Goal: Task Accomplishment & Management: Complete application form

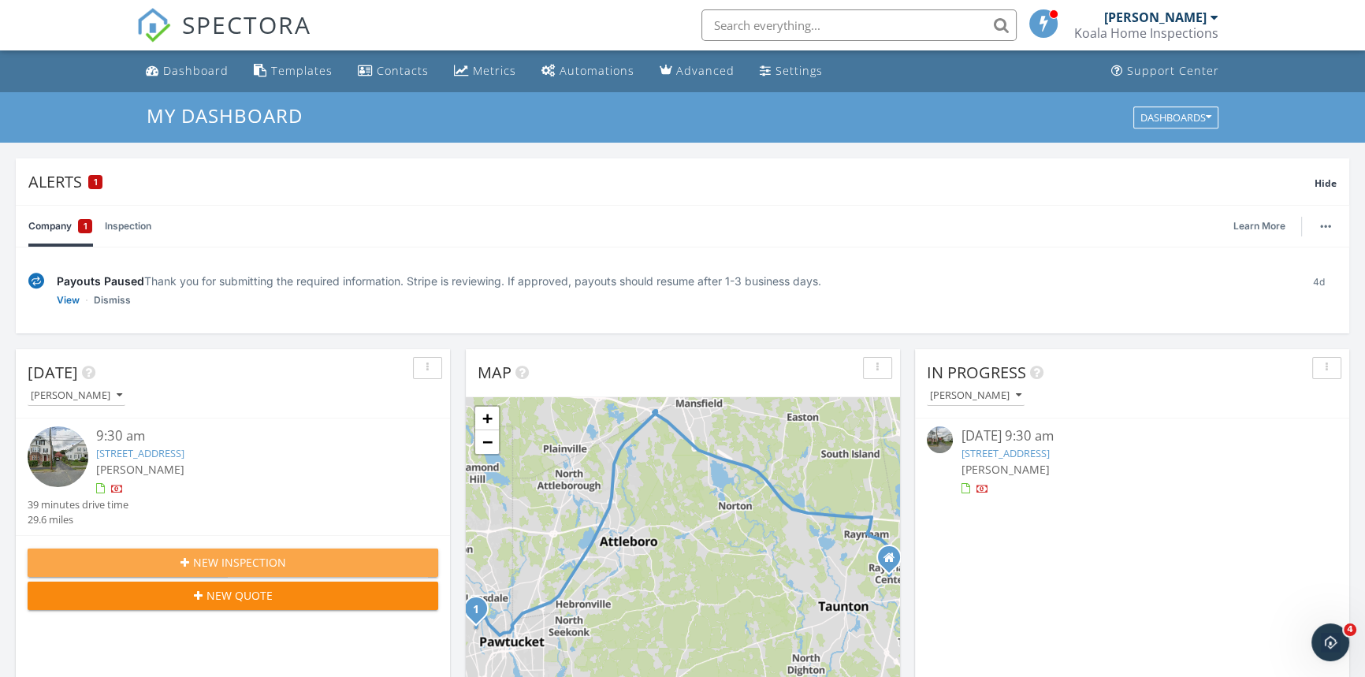
click at [221, 564] on span "New Inspection" at bounding box center [239, 562] width 93 height 17
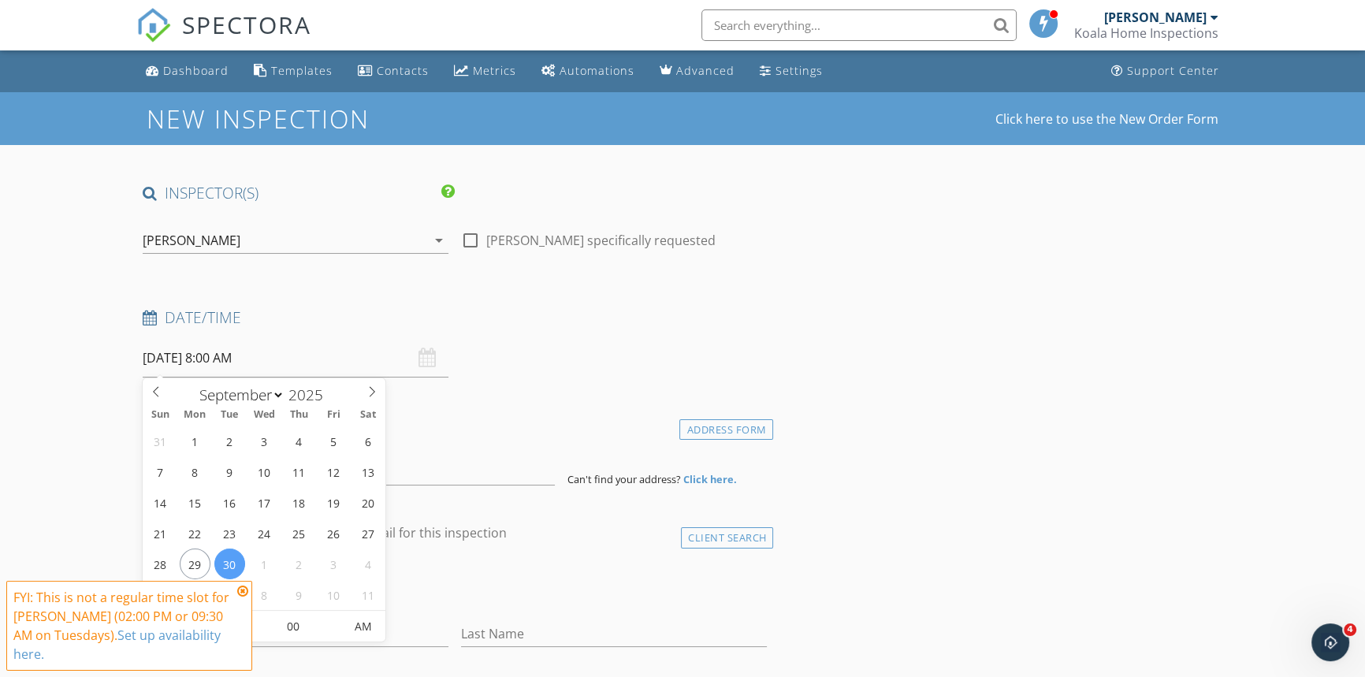
click at [292, 366] on input "[DATE] 8:00 AM" at bounding box center [296, 358] width 306 height 39
select select "9"
type input "[DATE] 8:00 AM"
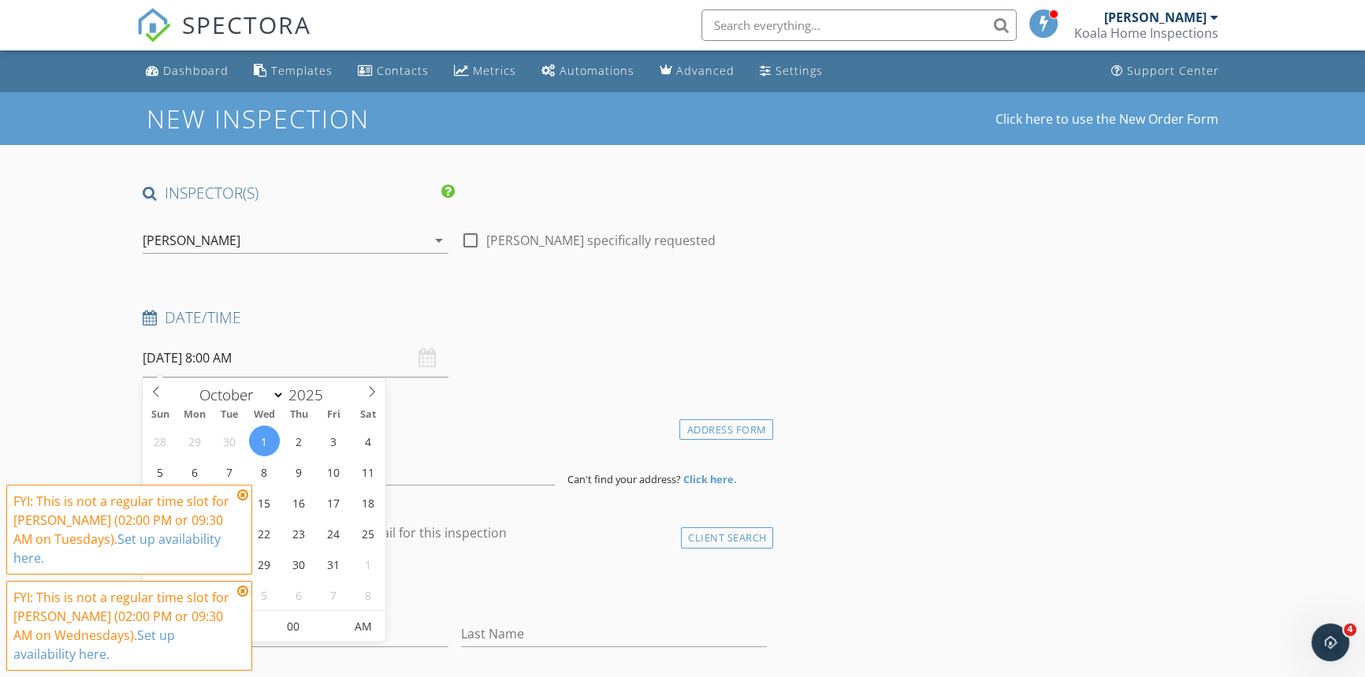
click at [243, 501] on icon at bounding box center [242, 495] width 11 height 13
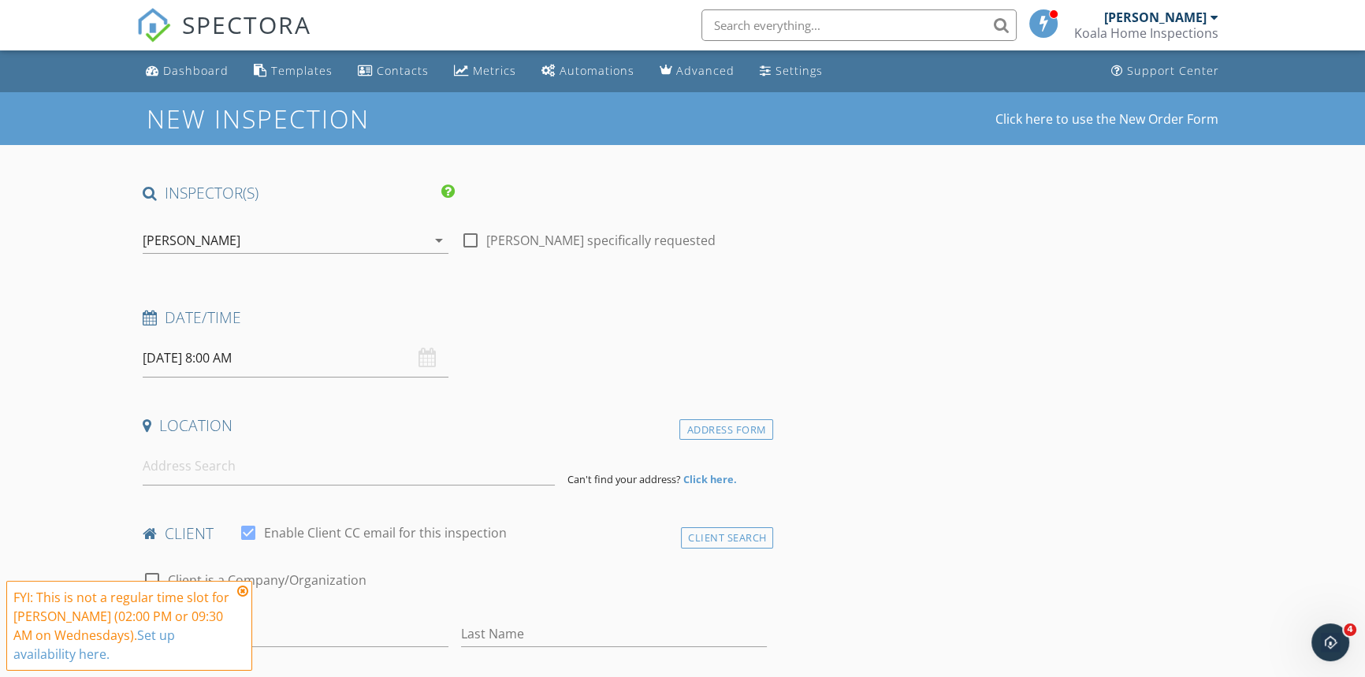
drag, startPoint x: 242, startPoint y: 591, endPoint x: 240, endPoint y: 575, distance: 15.8
click at [243, 591] on icon at bounding box center [242, 591] width 11 height 13
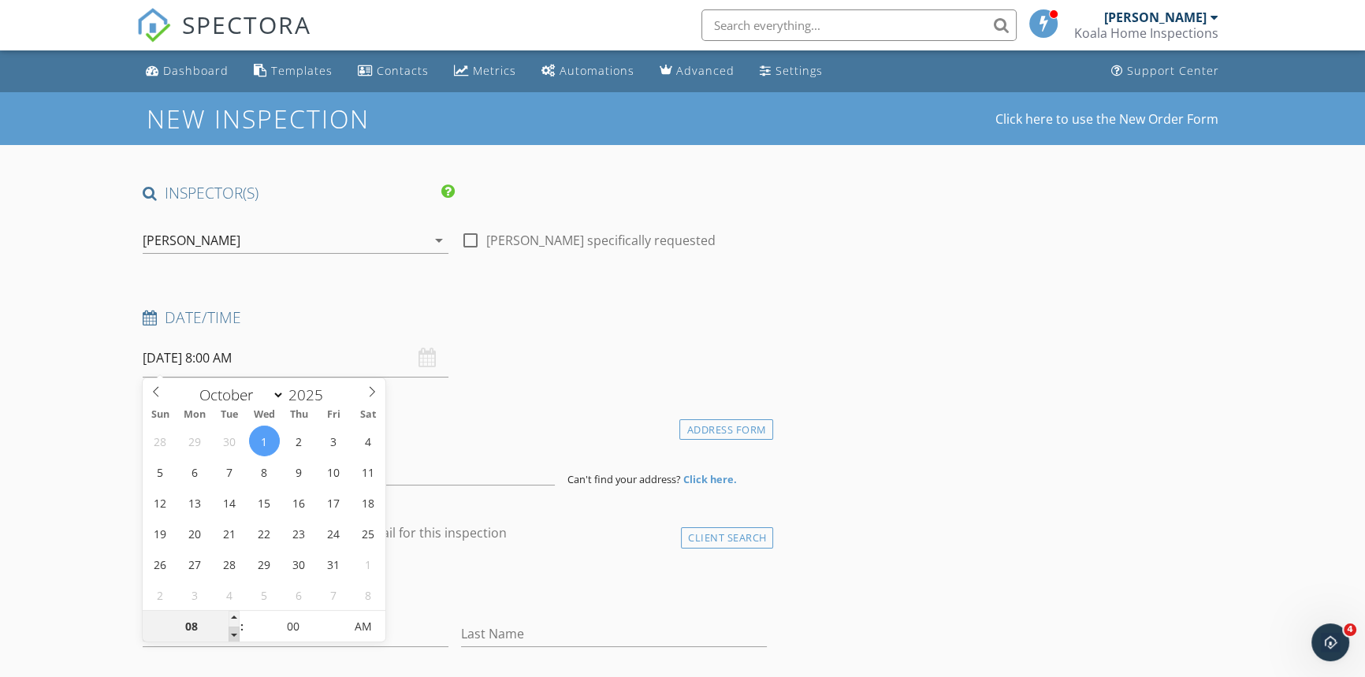
type input "07"
type input "10/01/2025 7:00 AM"
click at [231, 633] on span at bounding box center [234, 635] width 11 height 16
type input "06"
type input "10/01/2025 6:00 AM"
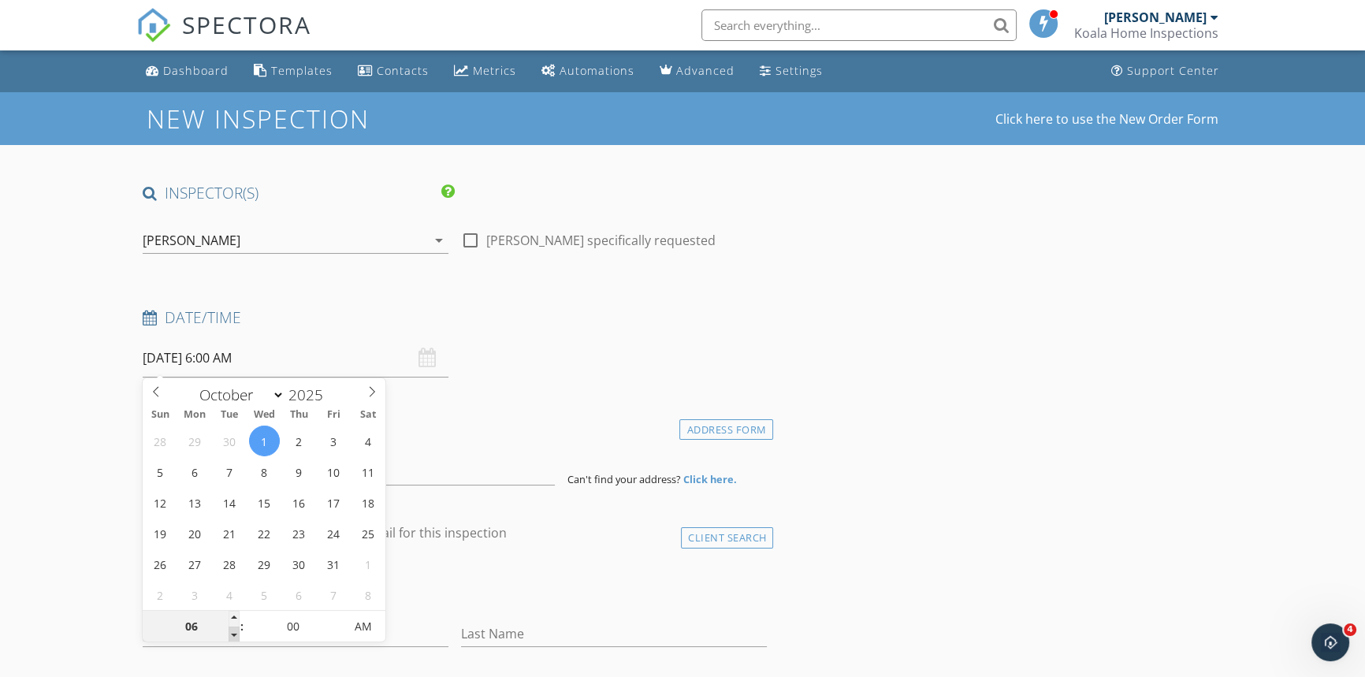
click at [231, 633] on span at bounding box center [234, 635] width 11 height 16
type input "05"
type input "10/01/2025 5:00 AM"
click at [231, 633] on span at bounding box center [234, 635] width 11 height 16
type input "04"
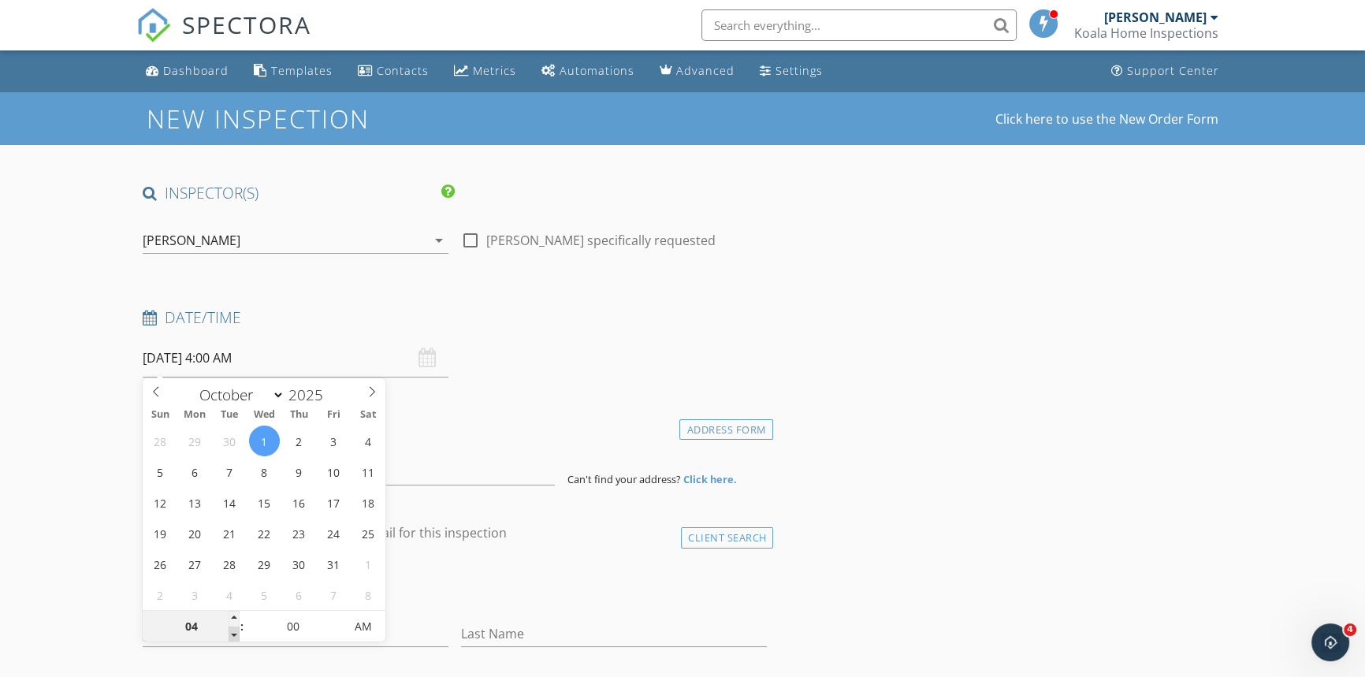
click at [231, 633] on span at bounding box center [234, 635] width 11 height 16
type input "10/01/2025 4:00 PM"
click at [362, 622] on span "PM" at bounding box center [363, 627] width 43 height 32
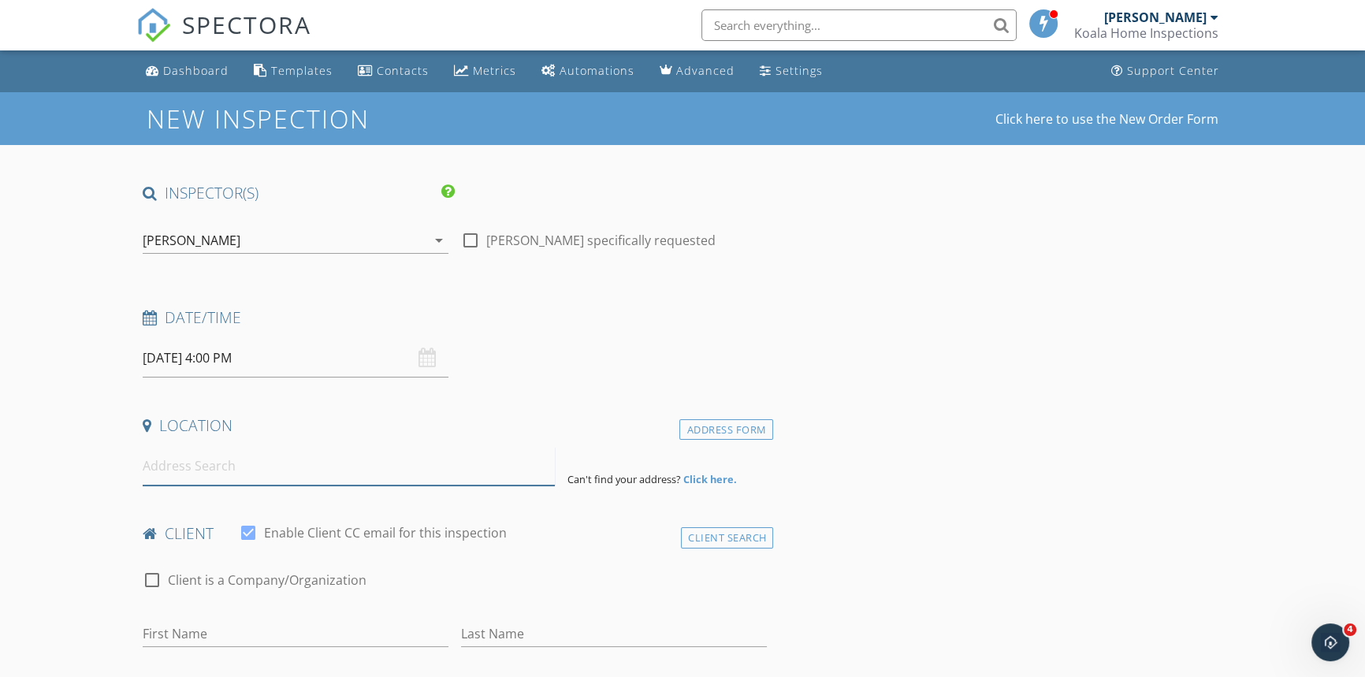
click at [217, 470] on input at bounding box center [349, 466] width 412 height 39
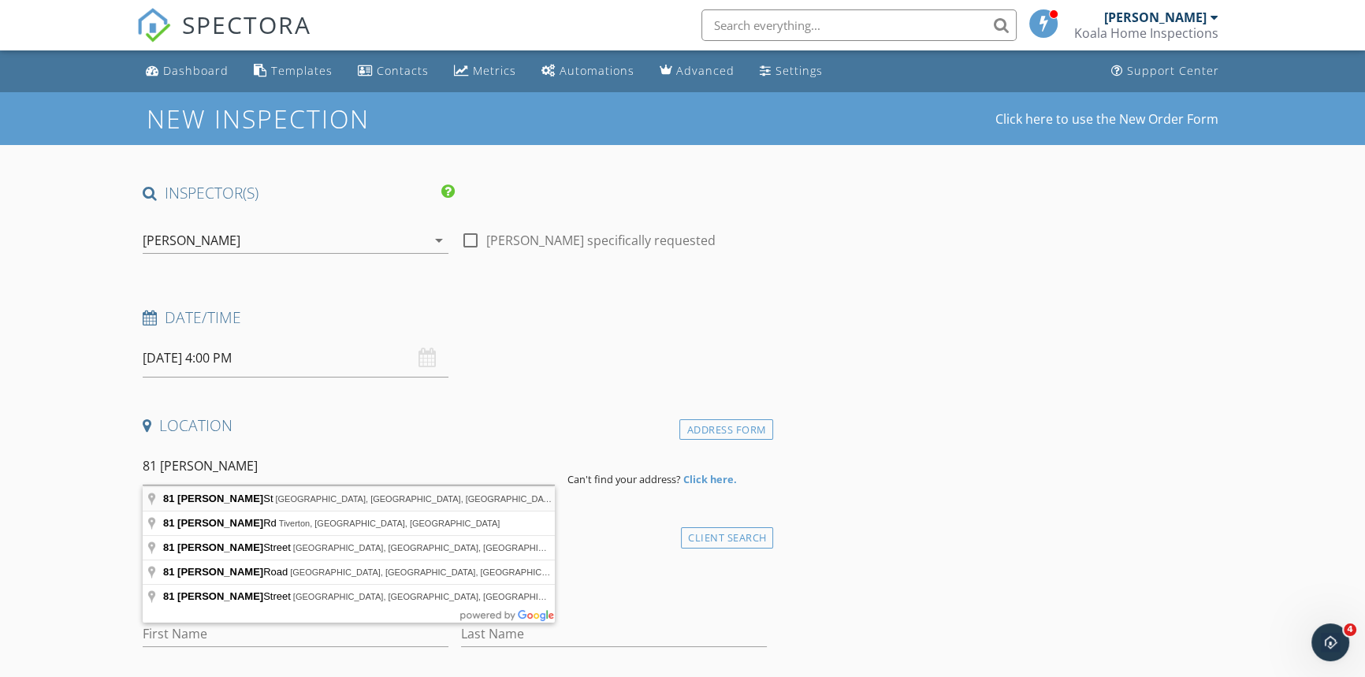
type input "81 Durfee St, New Bedford, MA, USA"
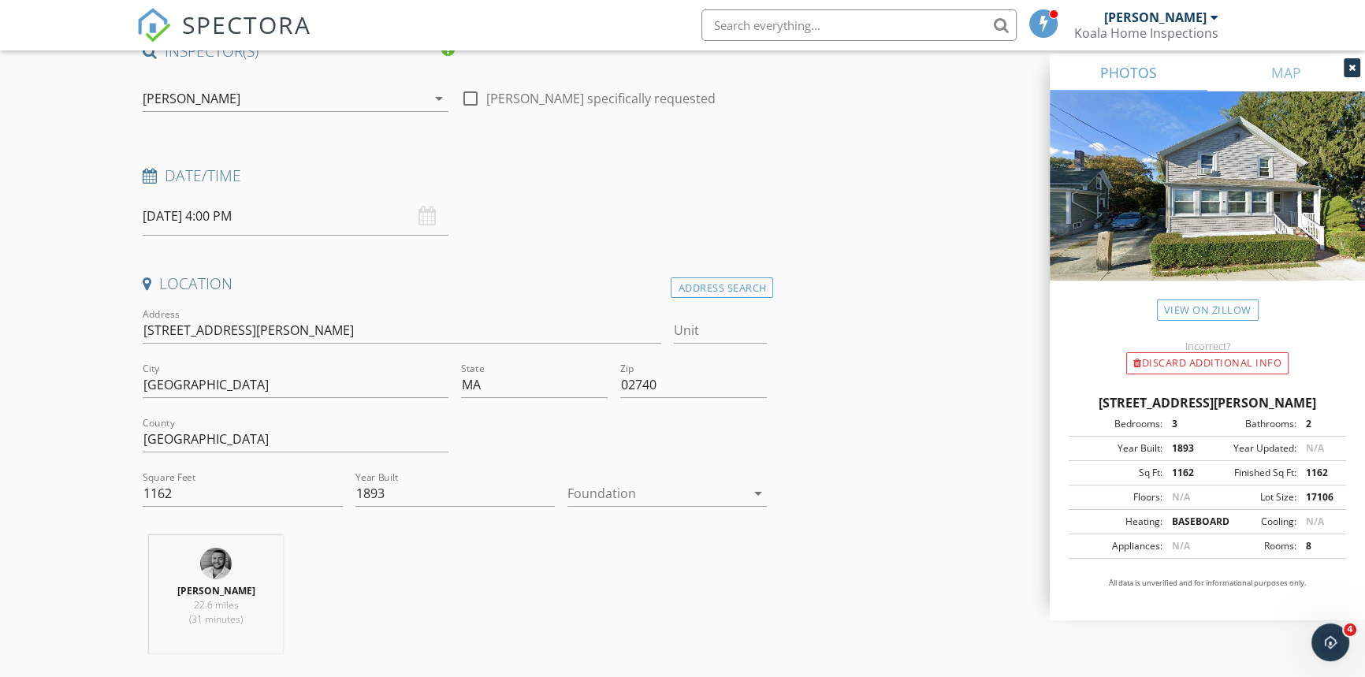
scroll to position [143, 0]
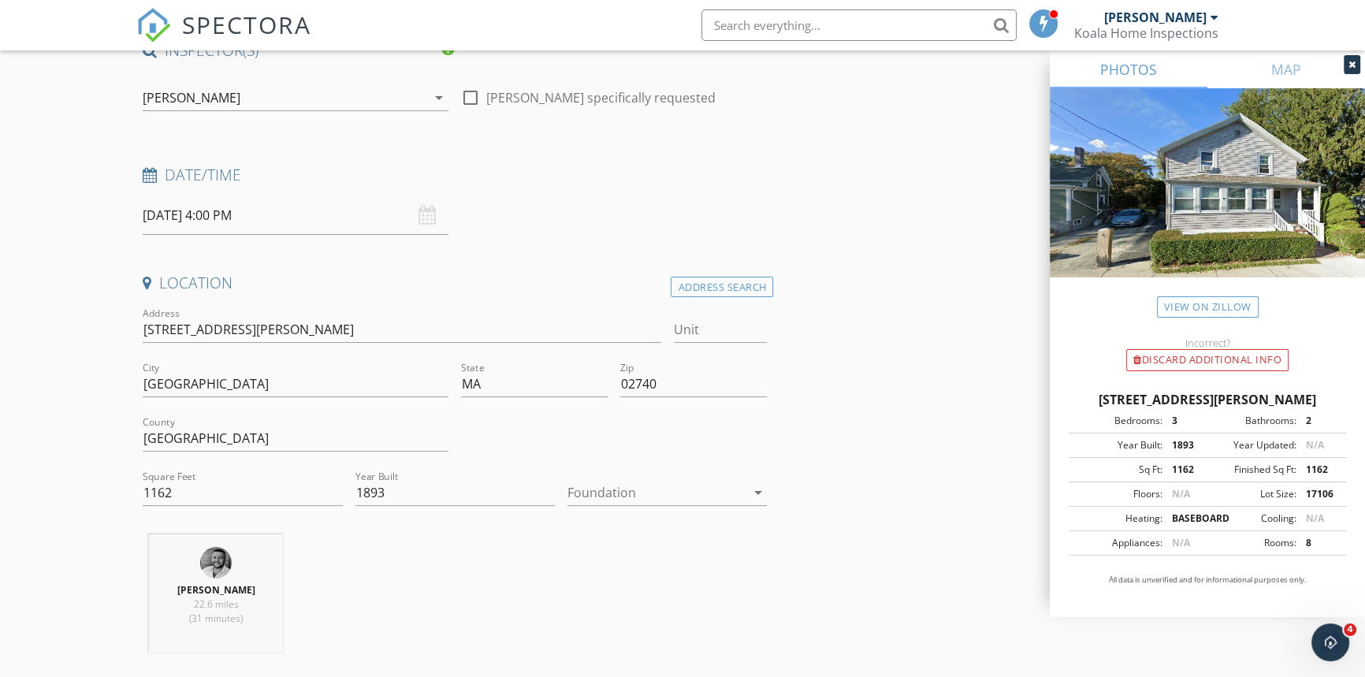
click at [597, 489] on div at bounding box center [656, 492] width 177 height 25
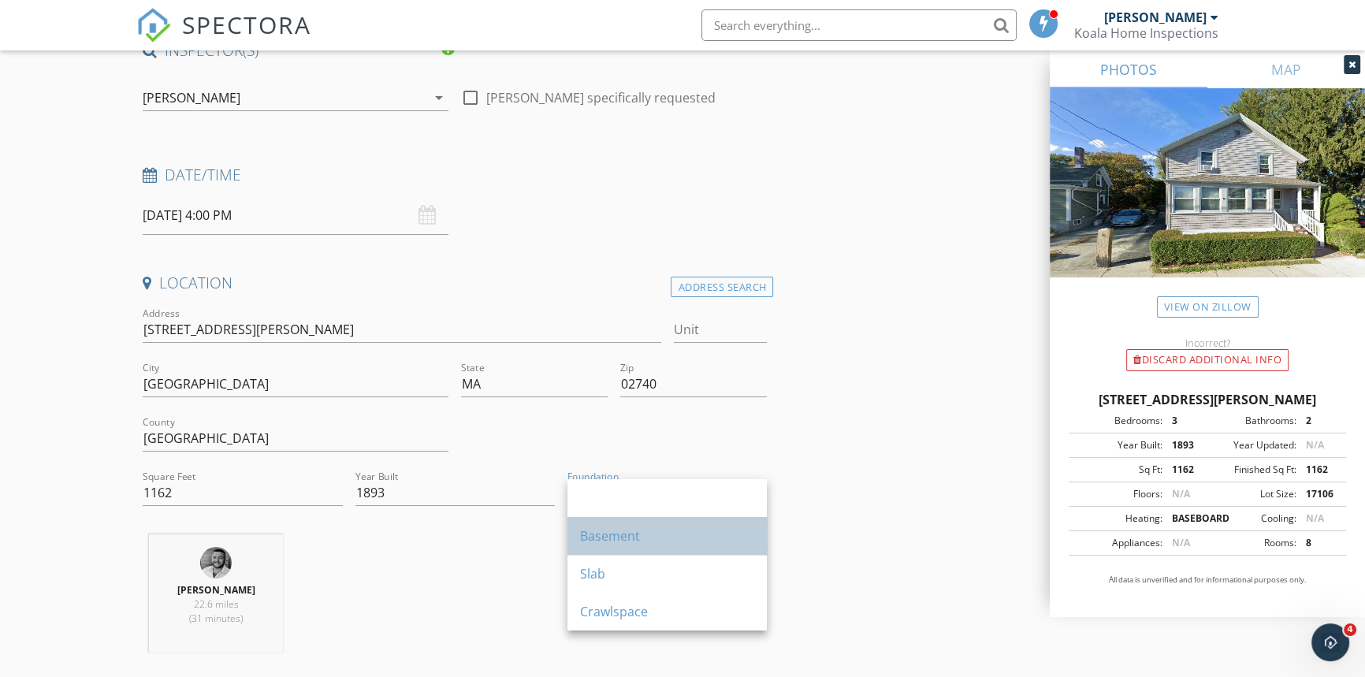
click at [616, 533] on div "Basement" at bounding box center [667, 536] width 174 height 19
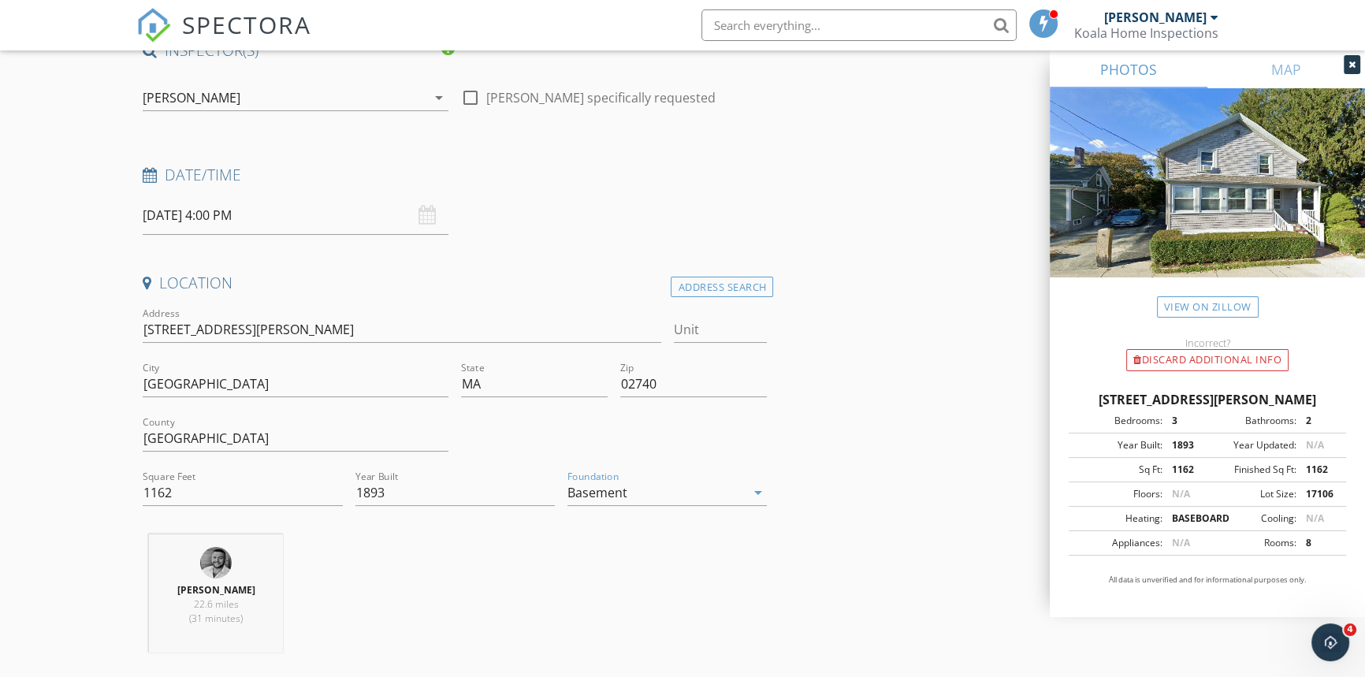
click at [441, 585] on div "Ryan Colby 22.6 miles (31 minutes)" at bounding box center [454, 599] width 637 height 131
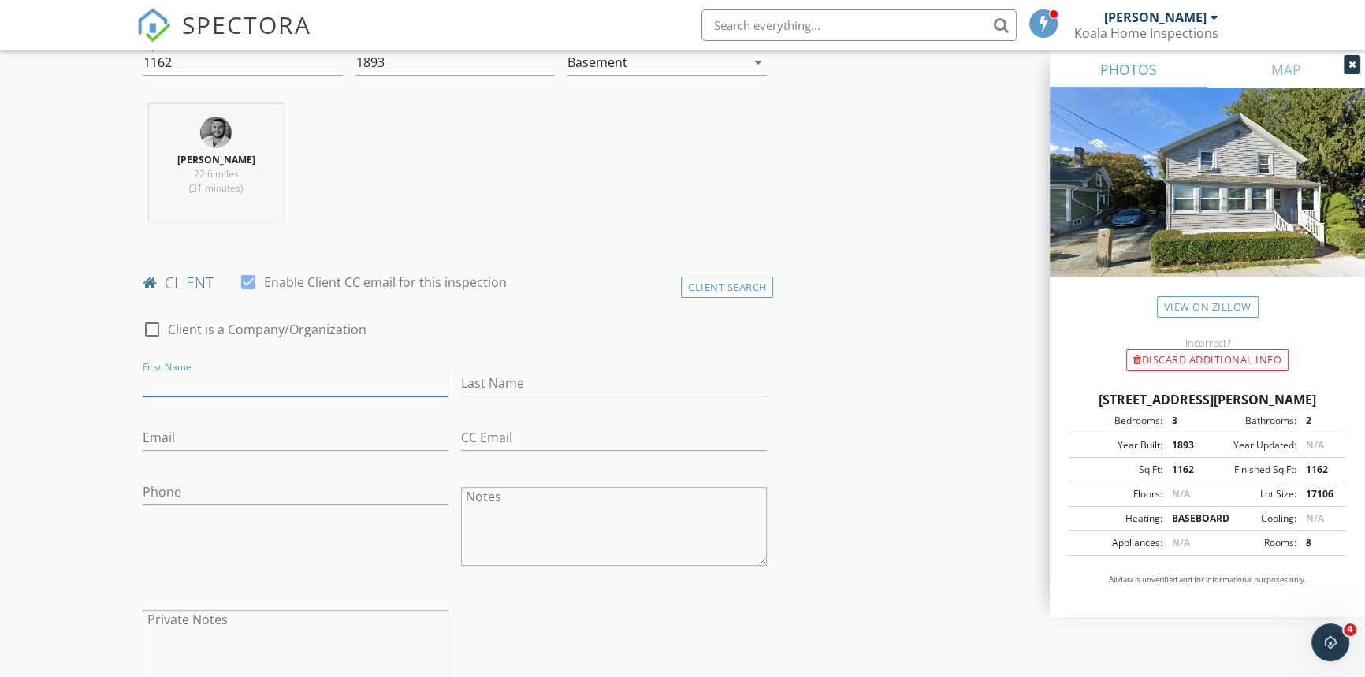
click at [210, 386] on input "First Name" at bounding box center [296, 383] width 306 height 26
type input "[PERSON_NAME]"
type input "[EMAIL_ADDRESS][DOMAIN_NAME]"
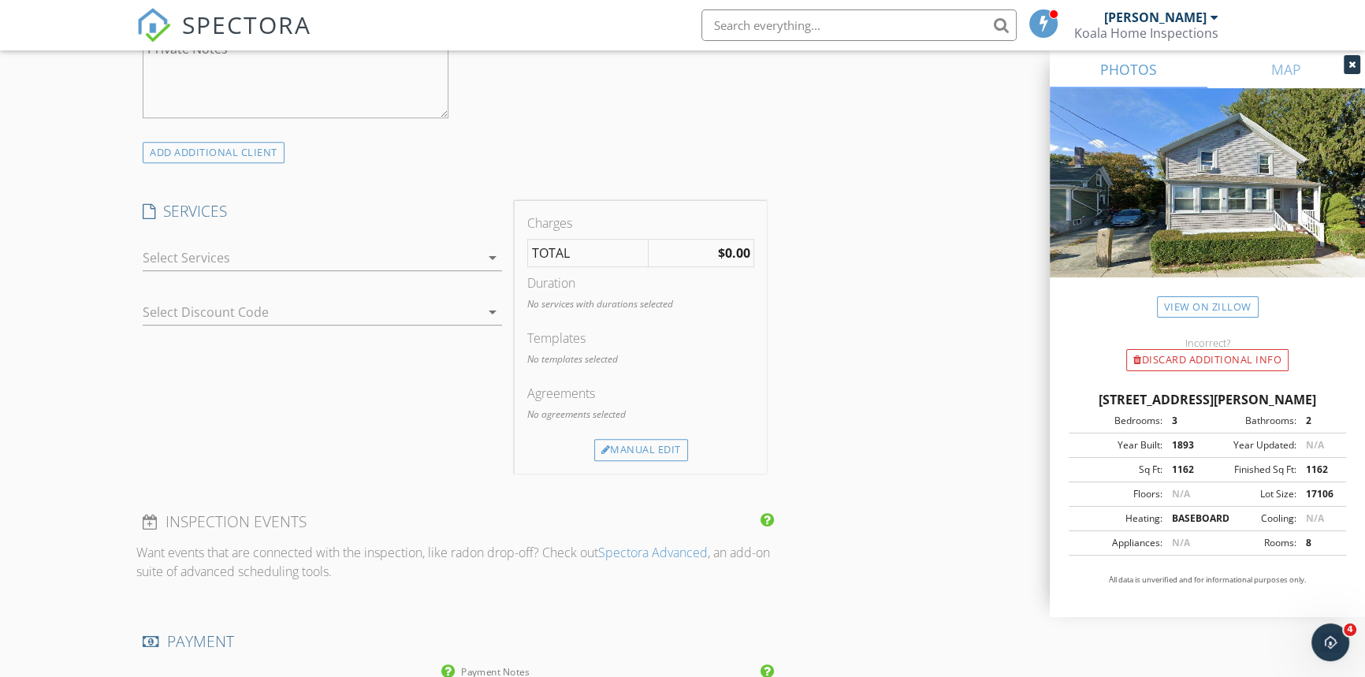
scroll to position [1146, 0]
type input "[PHONE_NUMBER]"
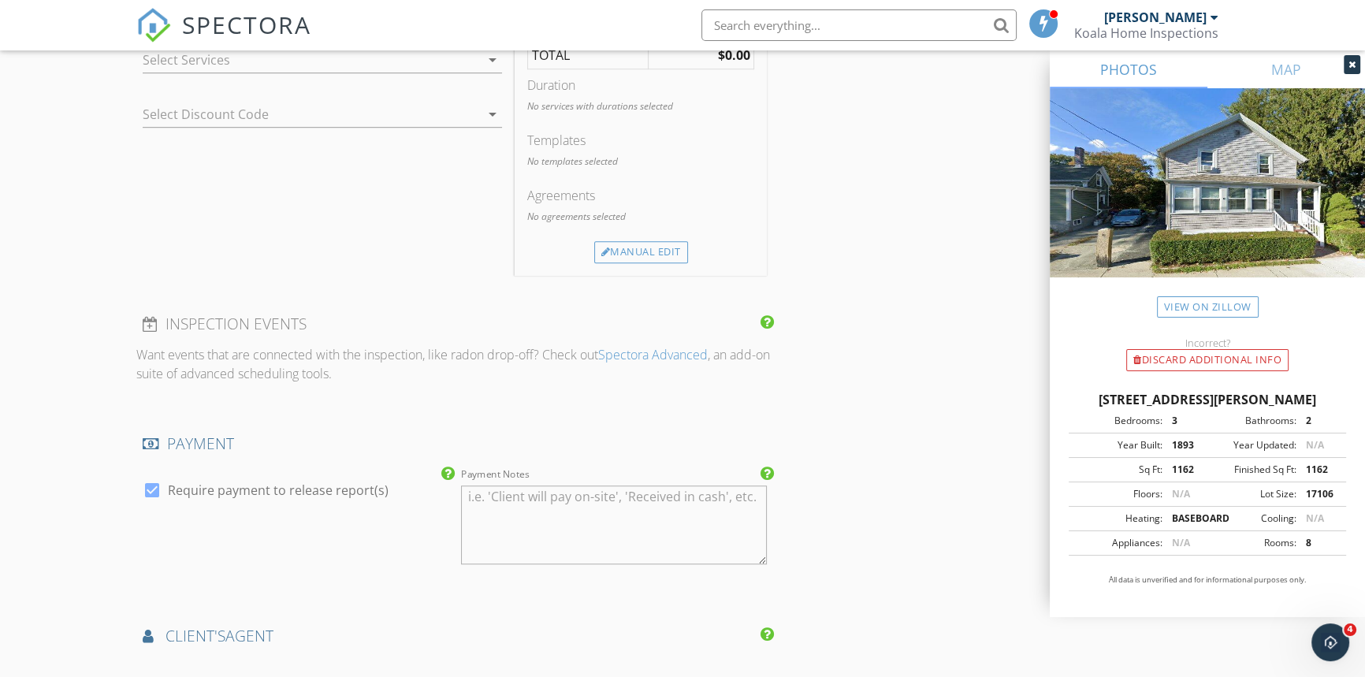
scroll to position [1647, 0]
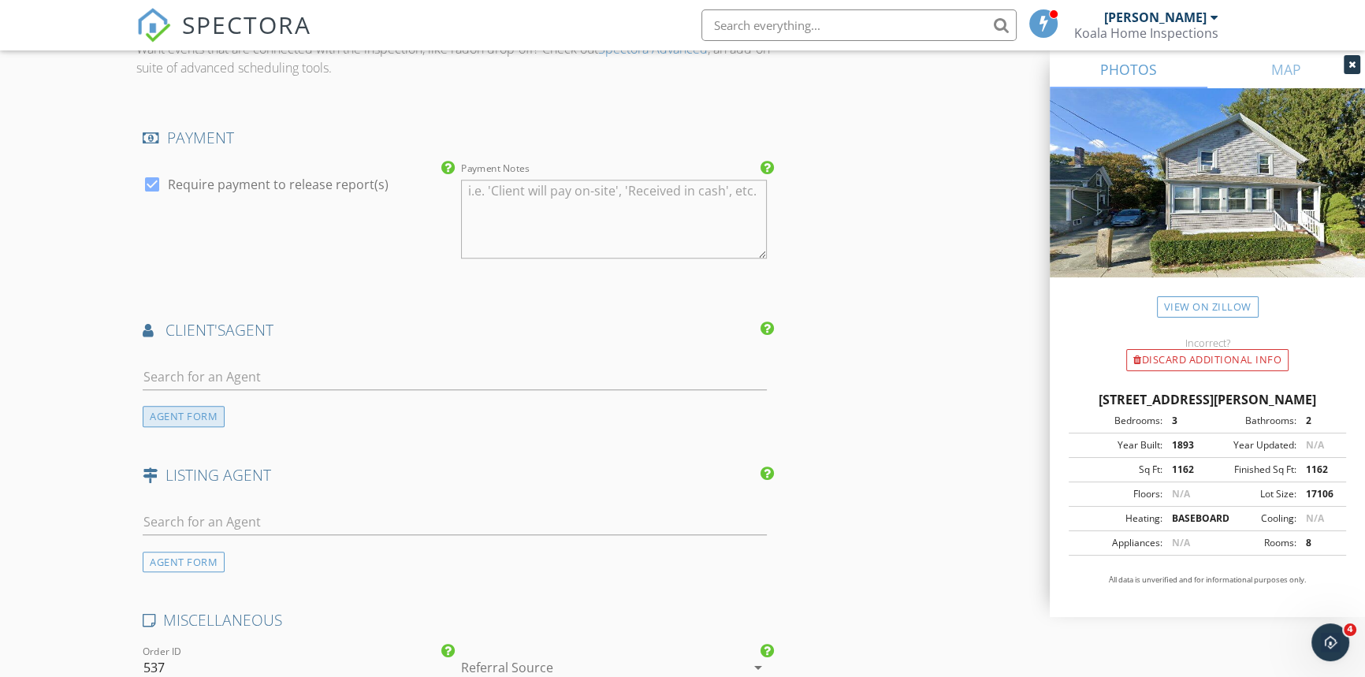
click at [187, 420] on div "AGENT FORM" at bounding box center [184, 416] width 82 height 21
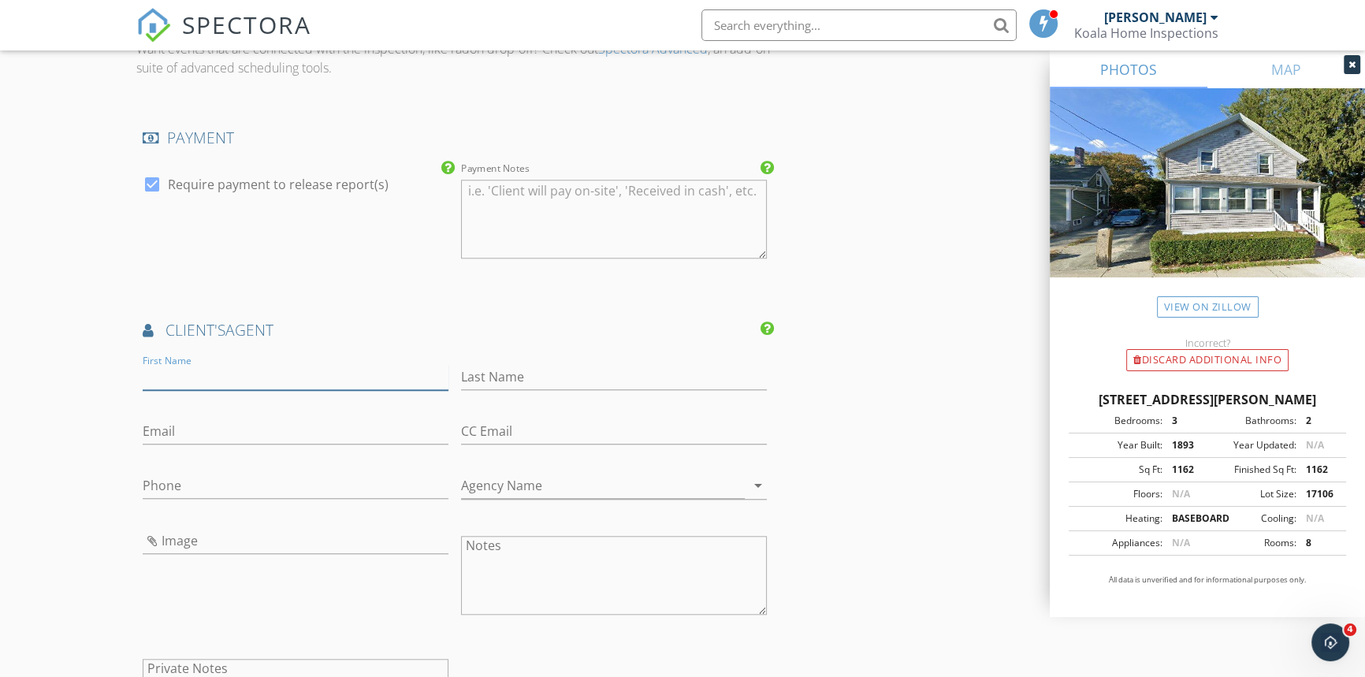
click at [223, 370] on input "First Name" at bounding box center [296, 377] width 306 height 26
type input "[PERSON_NAME]"
click at [232, 538] on input "Image" at bounding box center [296, 541] width 306 height 26
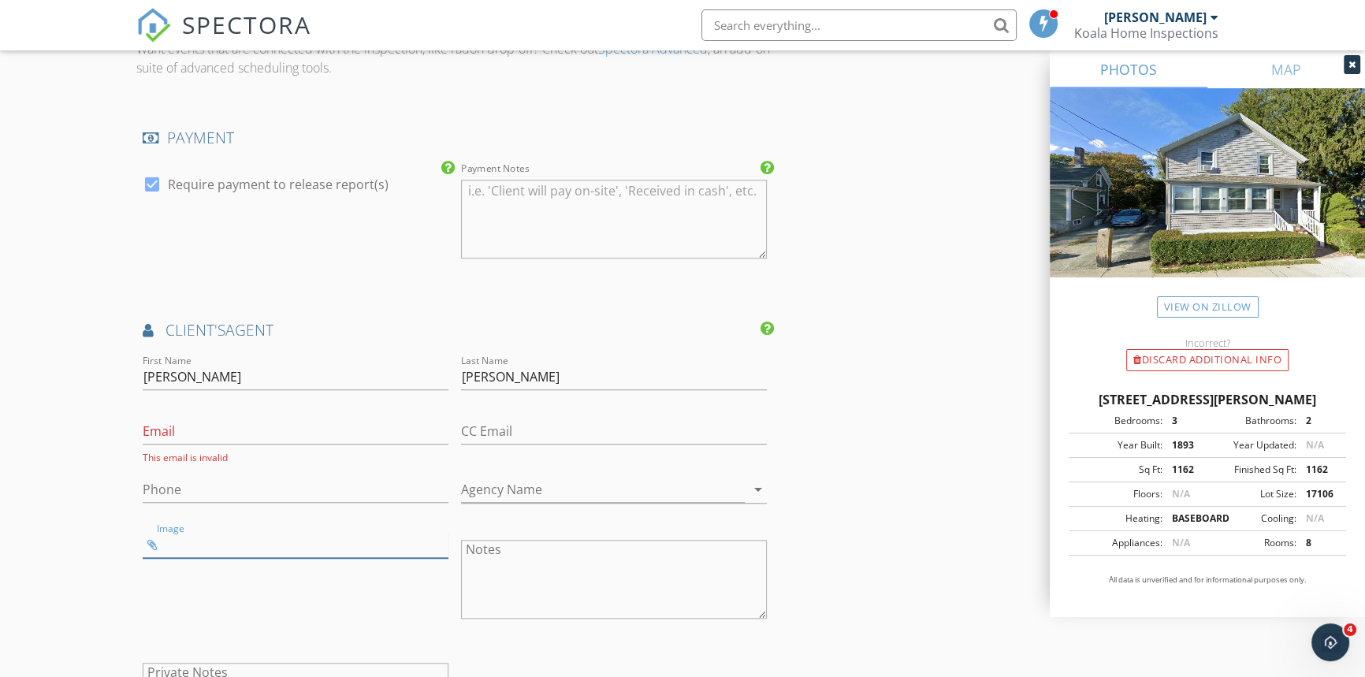
type input "MainPhoto_cropped.jpg"
click at [226, 481] on input "Phone" at bounding box center [296, 490] width 306 height 26
paste input "[PHONE_NUMBER]"
type input "[PHONE_NUMBER]"
click at [220, 432] on input "Email" at bounding box center [296, 432] width 306 height 26
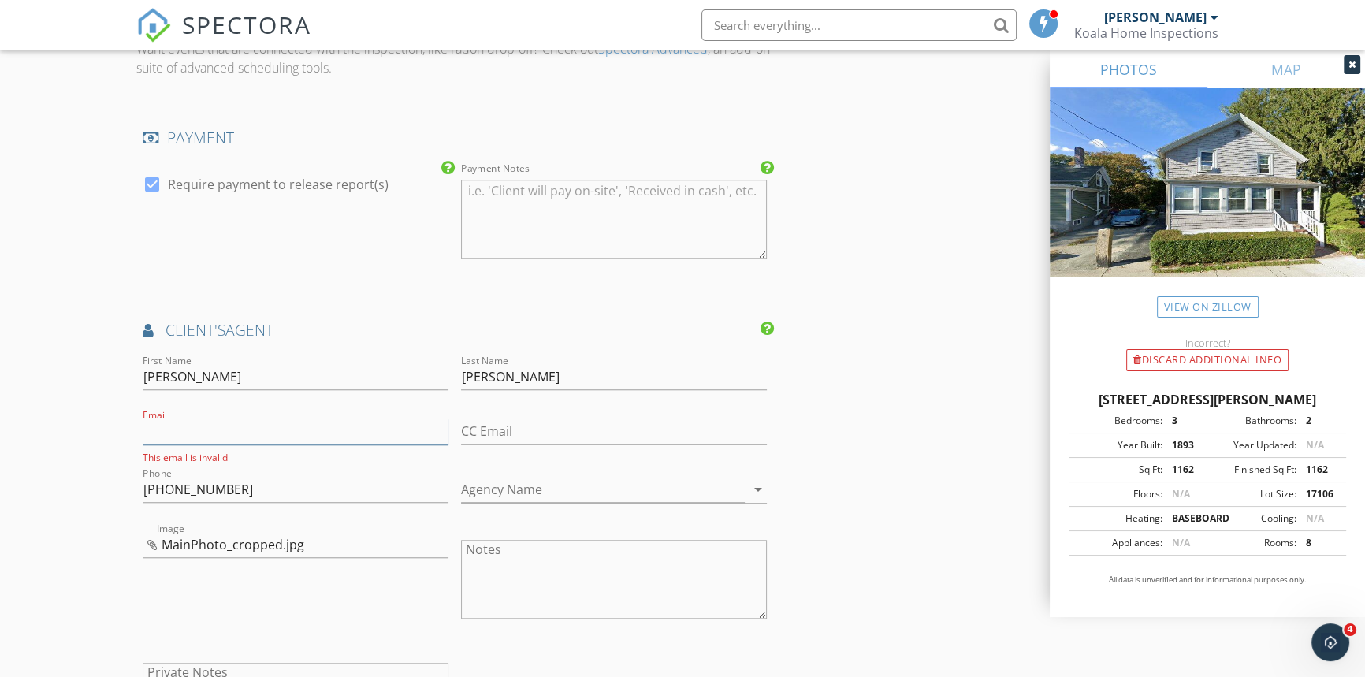
paste input "[EMAIL_ADDRESS][DOMAIN_NAME]"
type input "[EMAIL_ADDRESS][DOMAIN_NAME]"
click at [512, 490] on input "Agency Name" at bounding box center [603, 486] width 284 height 26
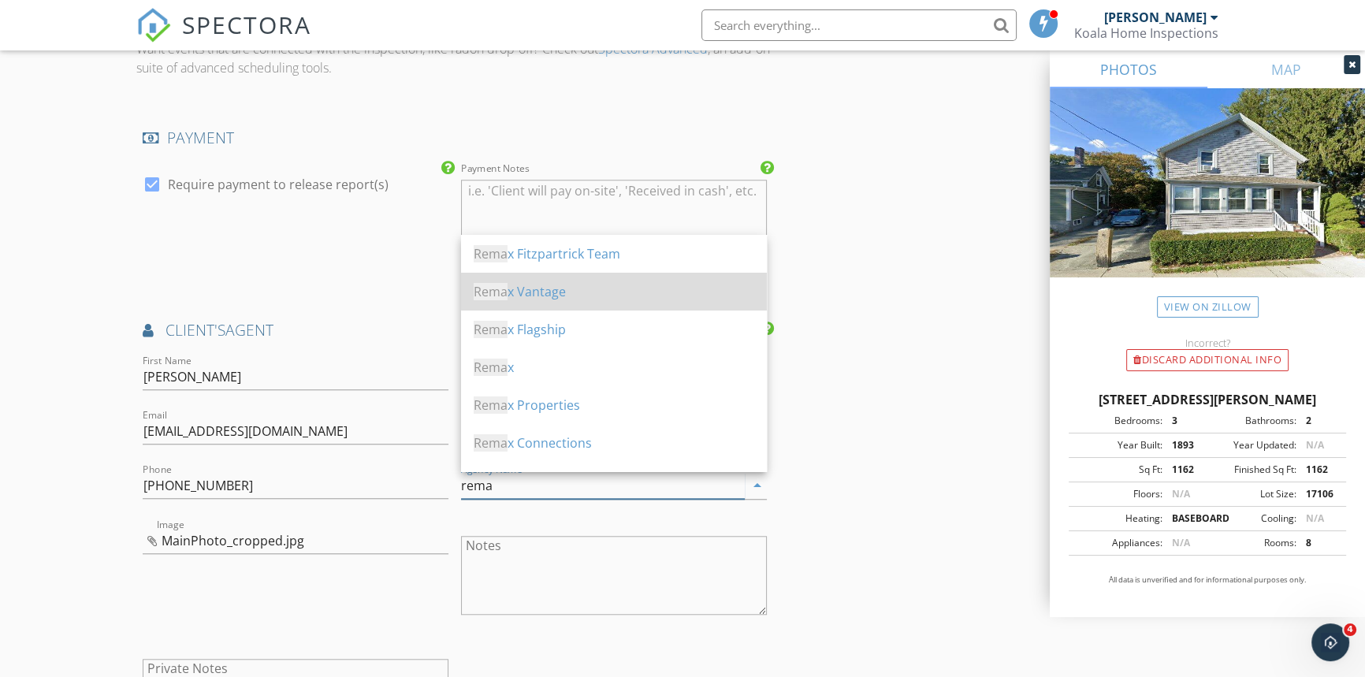
click at [548, 300] on div "Rema x Vantage" at bounding box center [614, 291] width 281 height 19
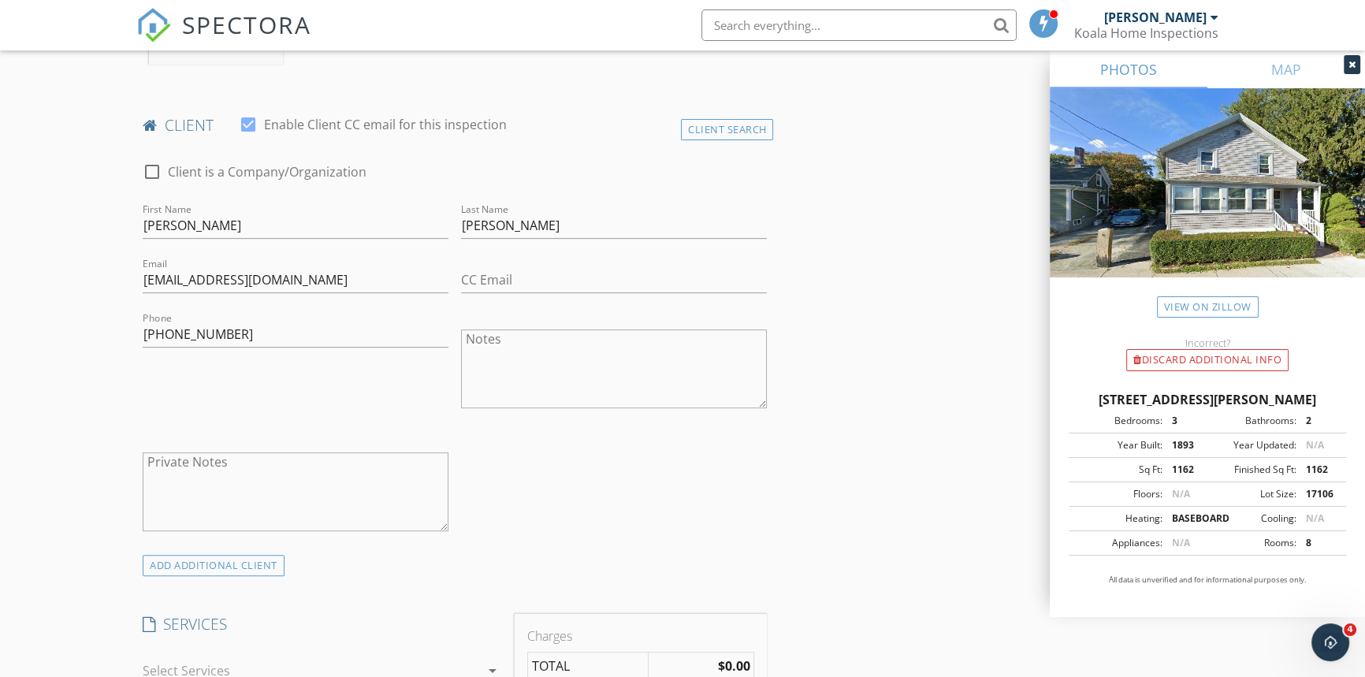
scroll to position [859, 0]
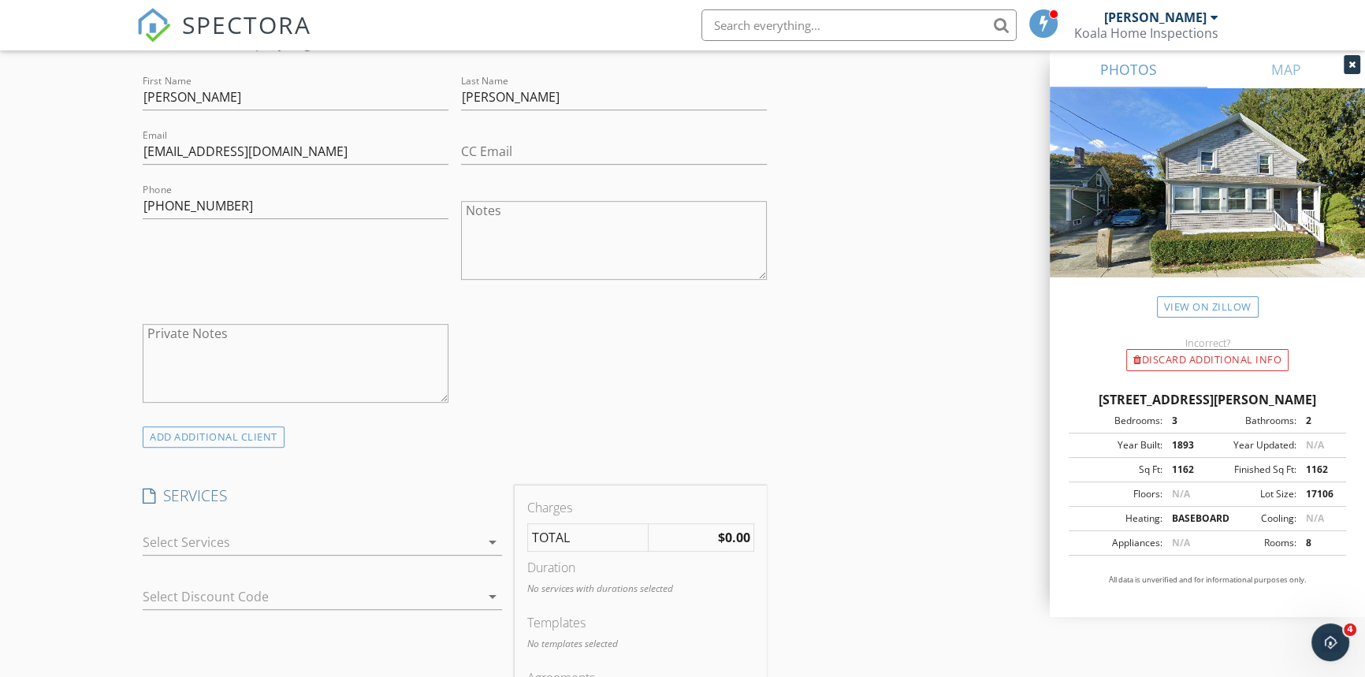
type input "Remax Vantage"
click at [291, 534] on div at bounding box center [311, 542] width 337 height 25
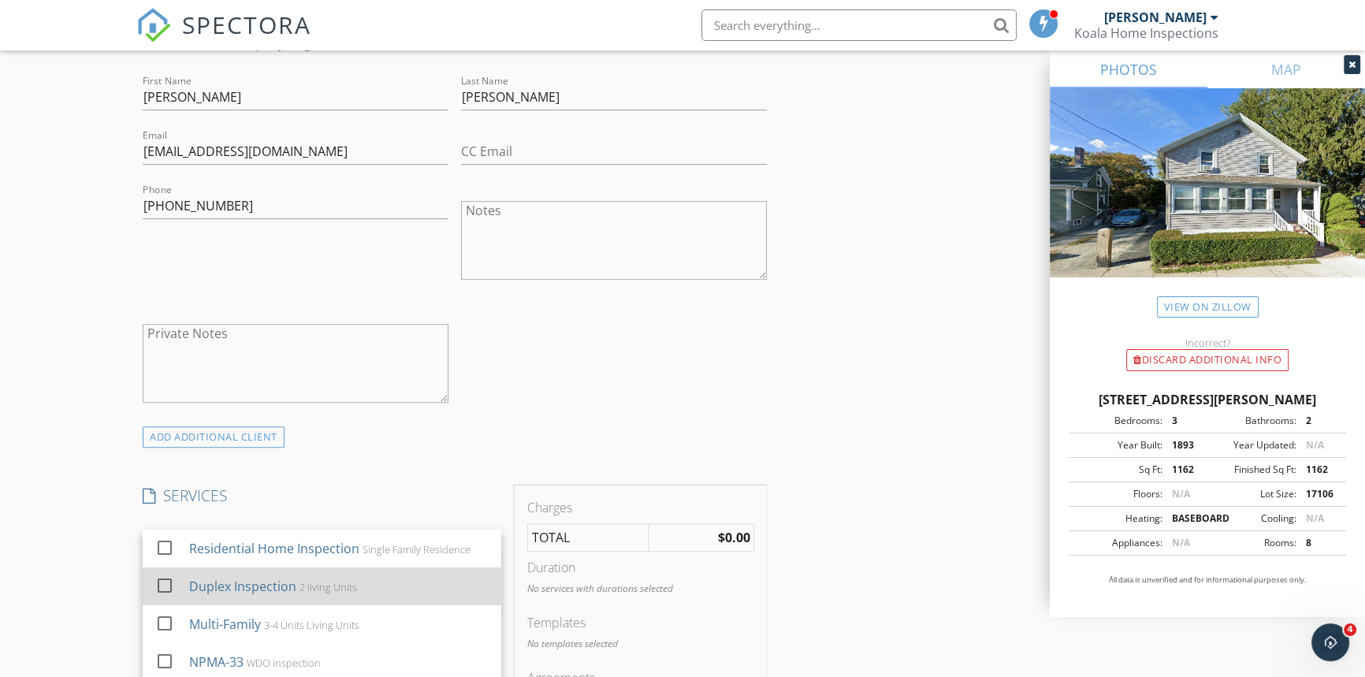
click at [276, 593] on div "Duplex Inspection" at bounding box center [242, 586] width 107 height 19
checkbox input "true"
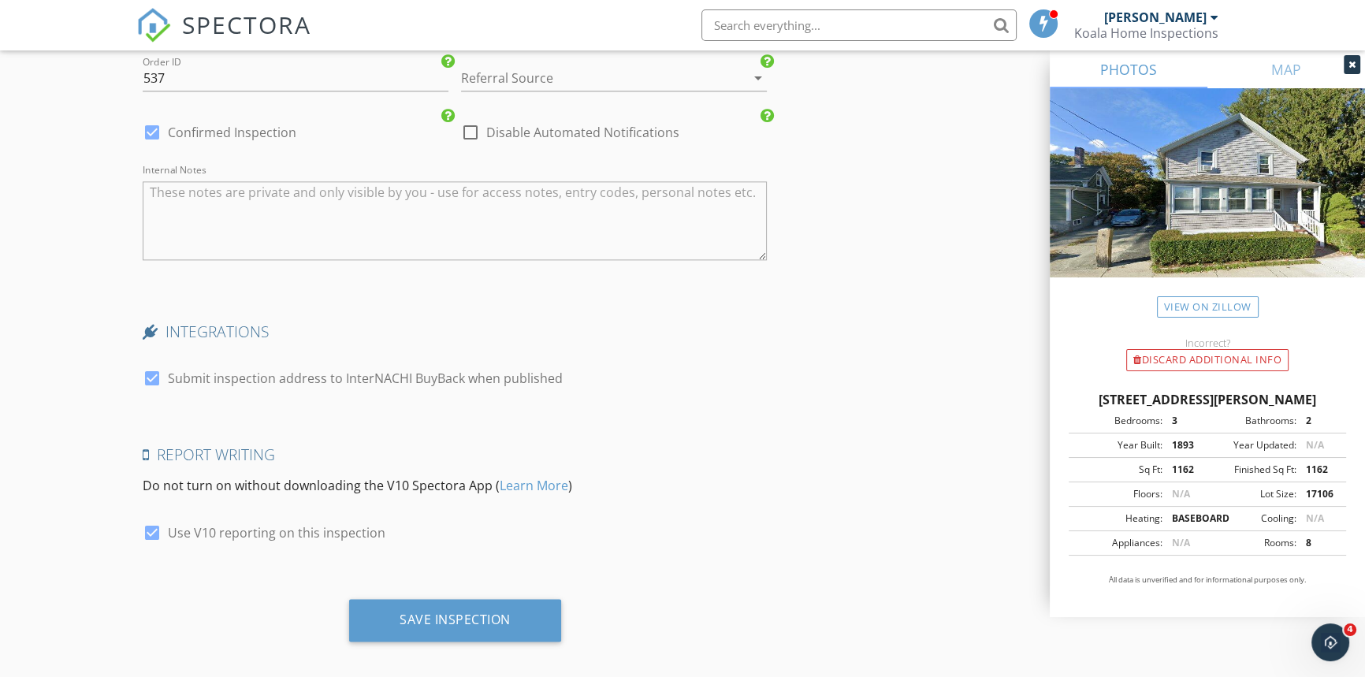
scroll to position [2628, 0]
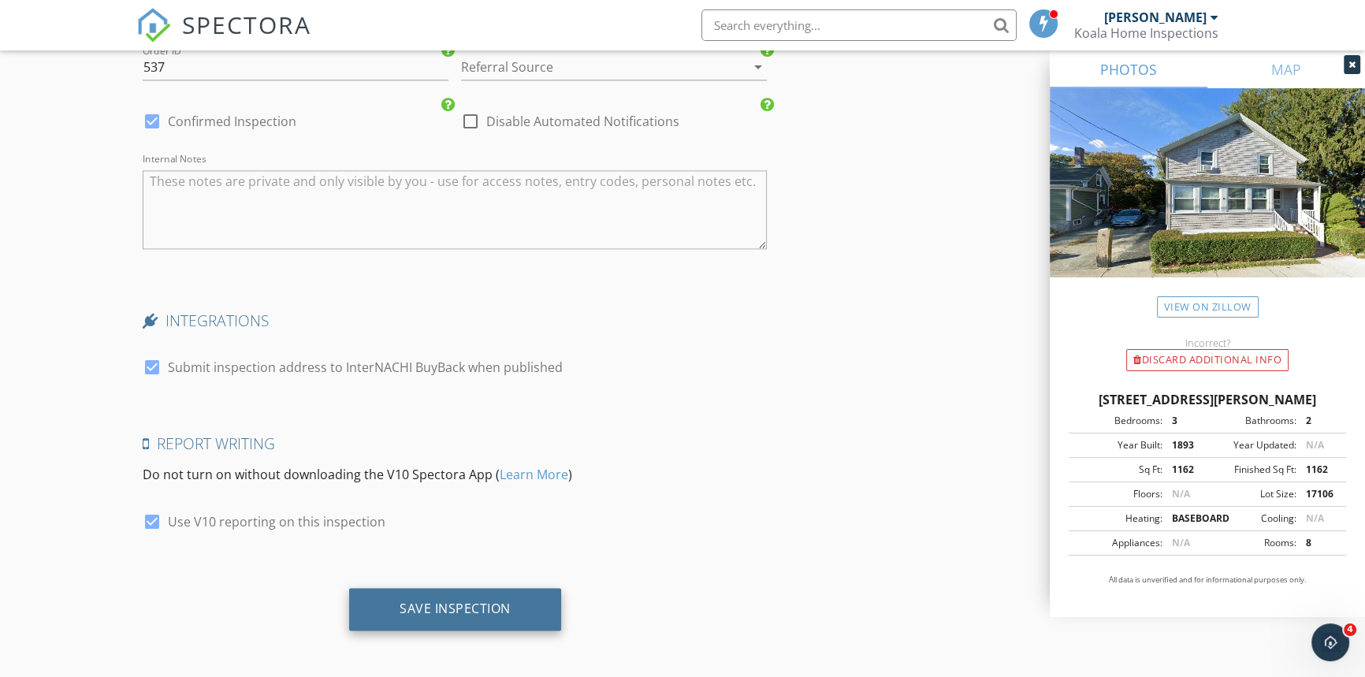
click at [457, 612] on div "Save Inspection" at bounding box center [455, 609] width 111 height 16
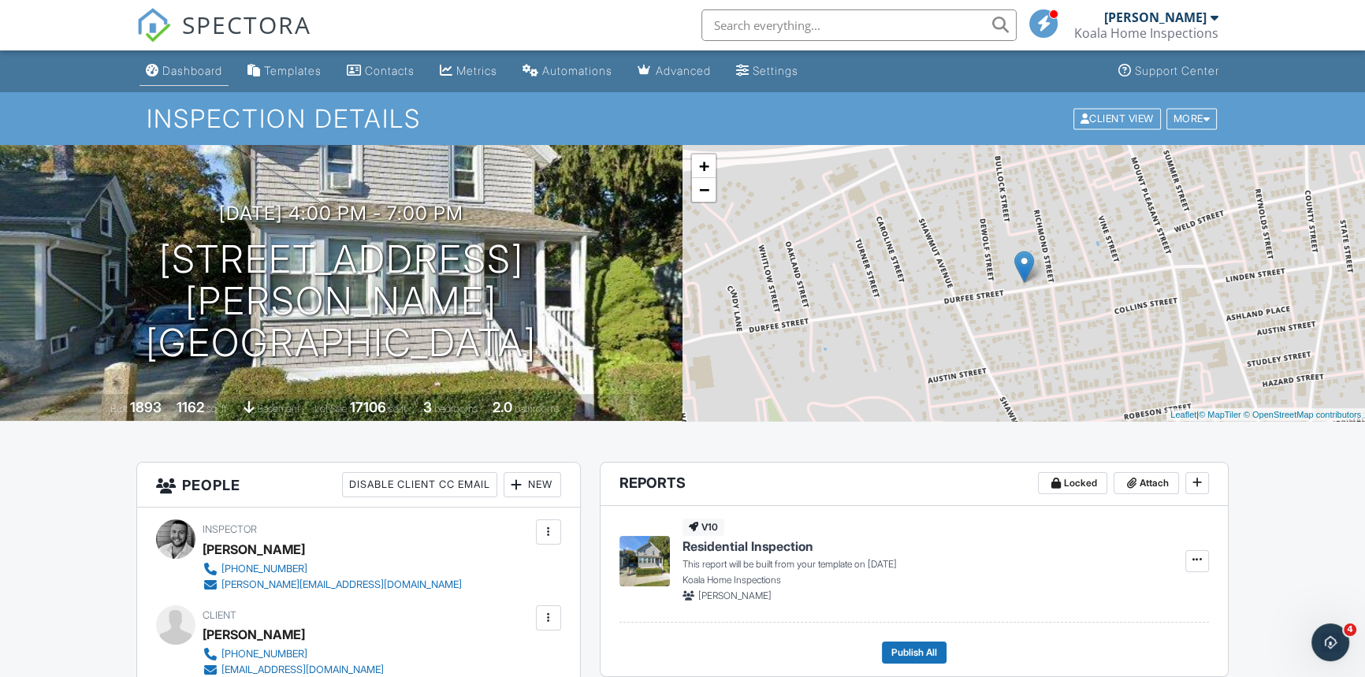
click at [200, 73] on div "Dashboard" at bounding box center [192, 70] width 60 height 13
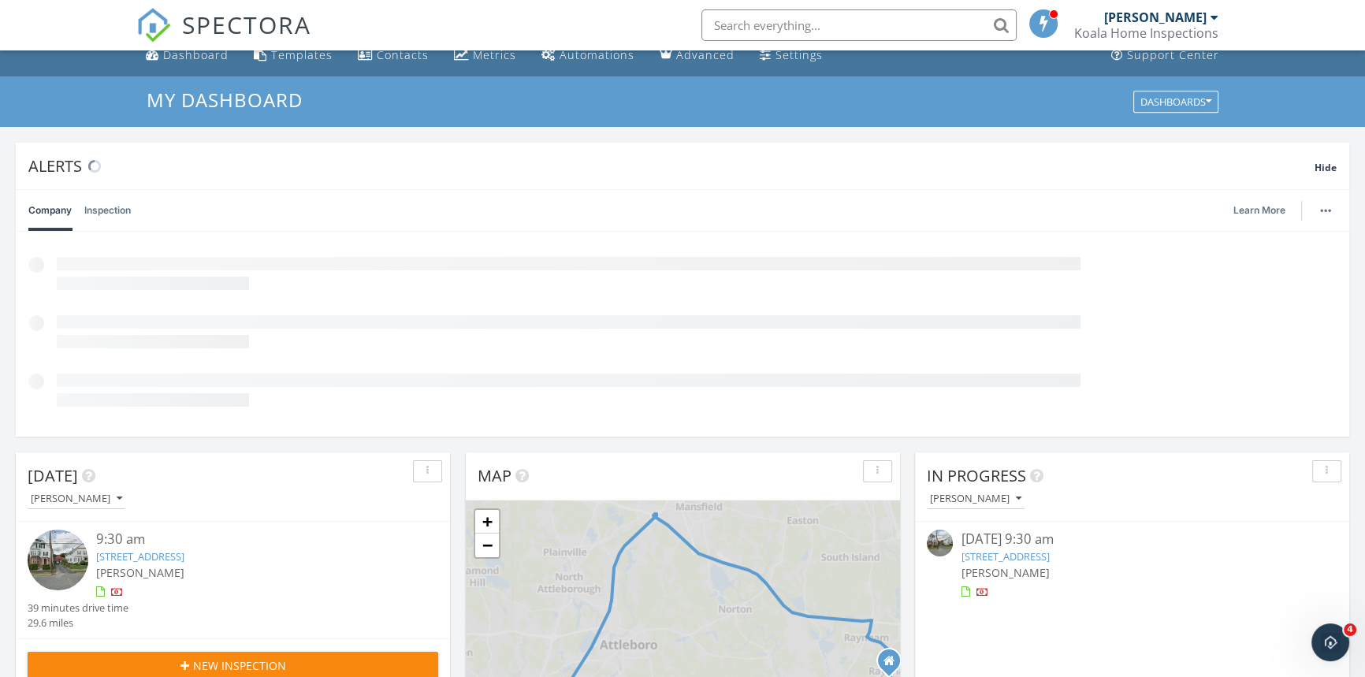
scroll to position [430, 0]
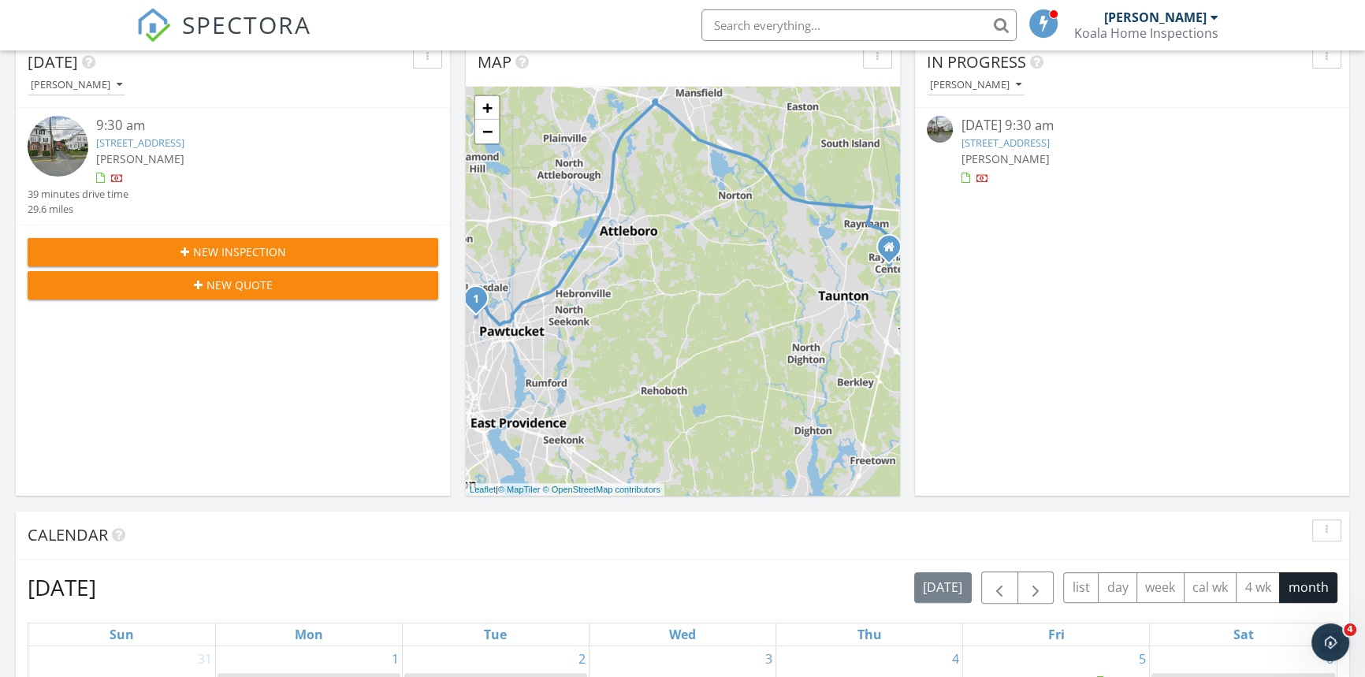
click at [280, 246] on div "Today Ryan Colby 9:30 am 1058 Smithfield Ave, Lincoln, RI 02865 Ryan Colby 39 m…" at bounding box center [233, 267] width 434 height 457
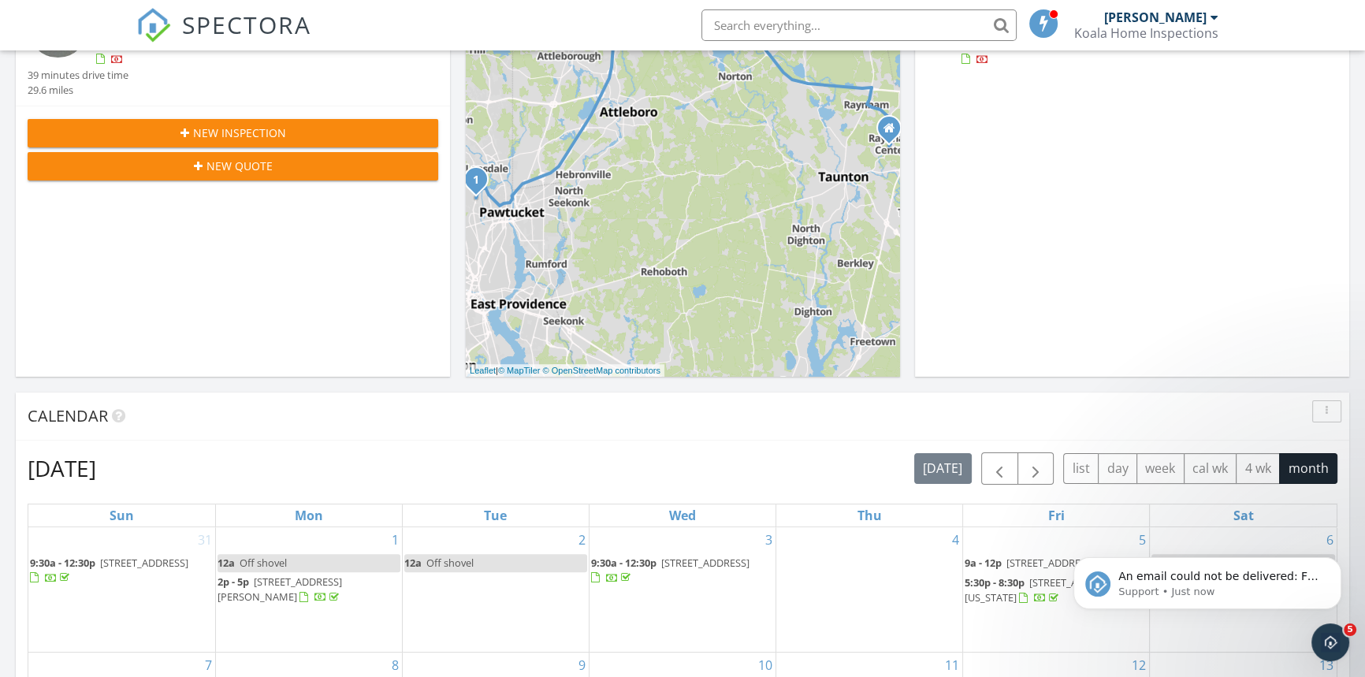
scroll to position [0, 0]
click at [277, 131] on span "New Inspection" at bounding box center [239, 133] width 93 height 17
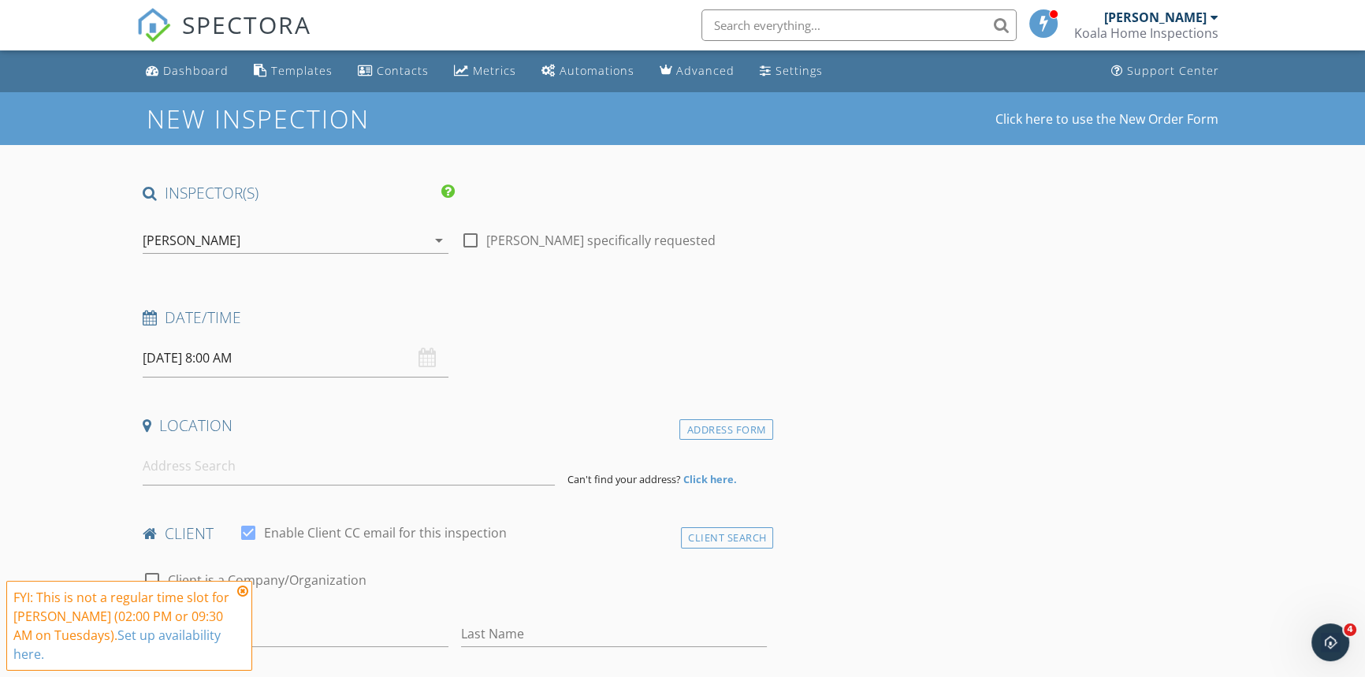
click at [268, 358] on input "[DATE] 8:00 AM" at bounding box center [296, 358] width 306 height 39
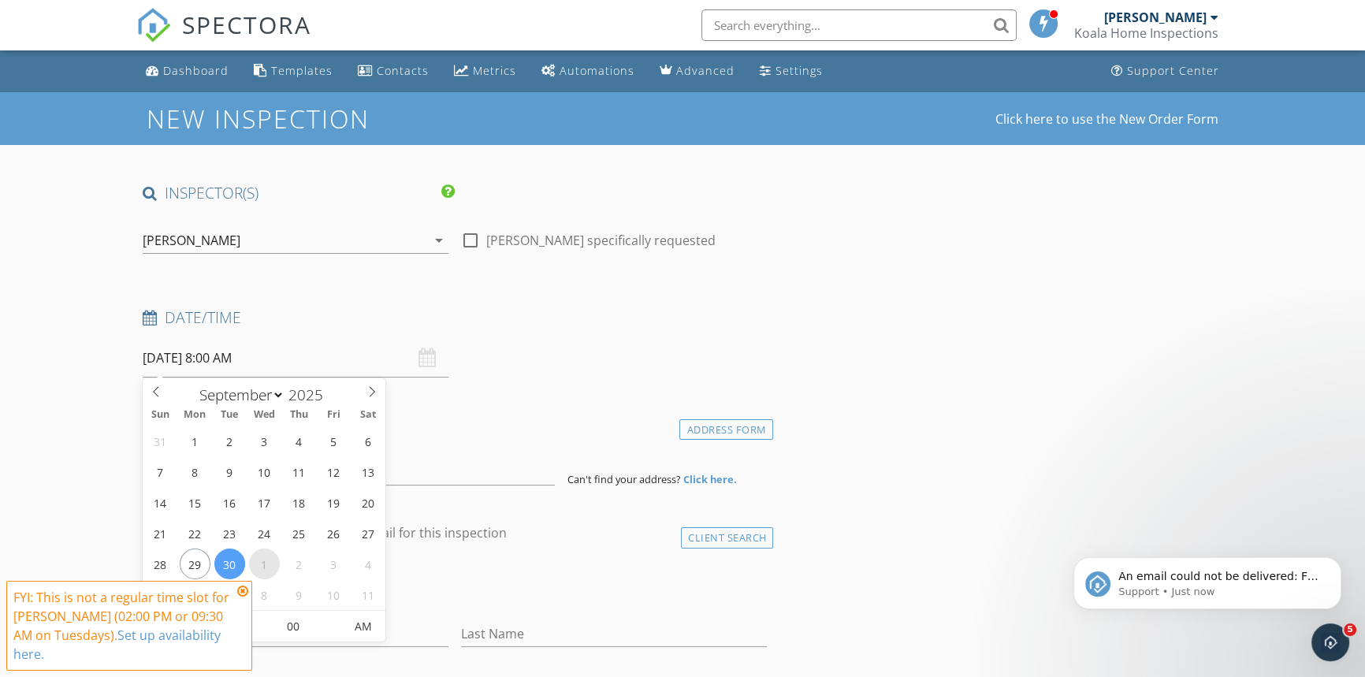
select select "9"
type input "[DATE] 8:00 AM"
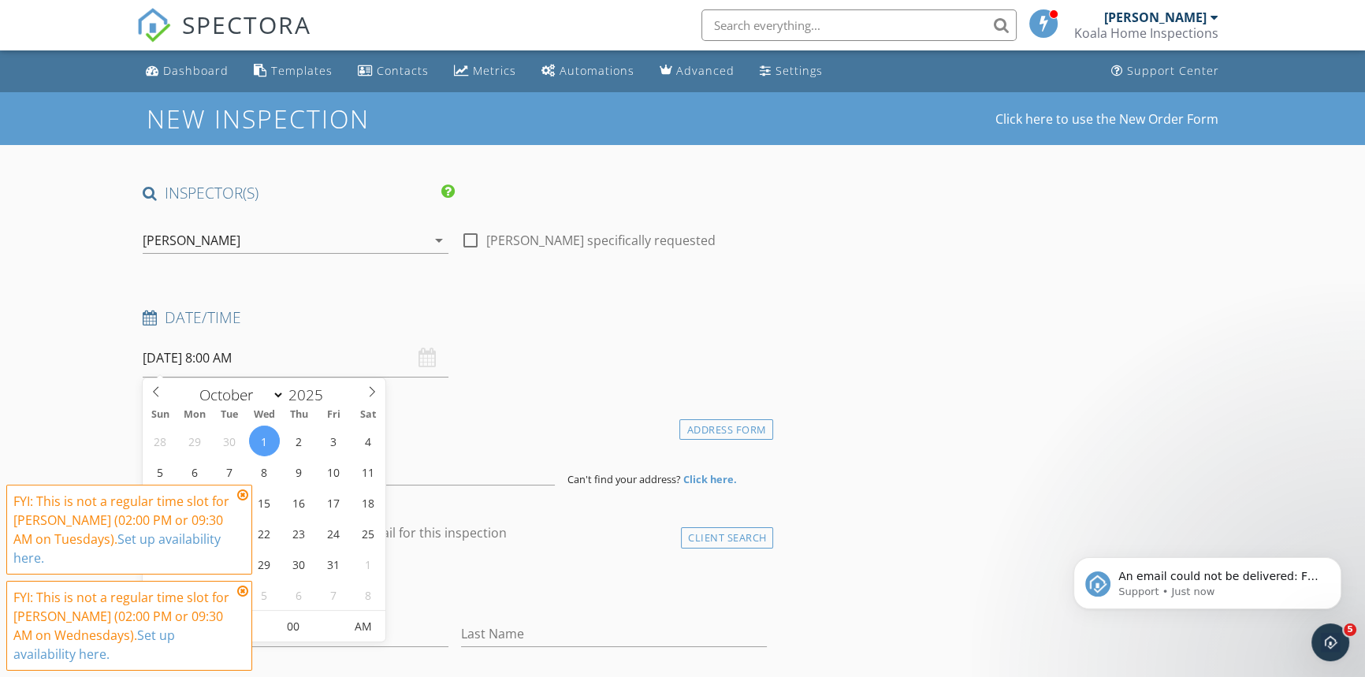
click at [243, 590] on icon at bounding box center [242, 591] width 11 height 13
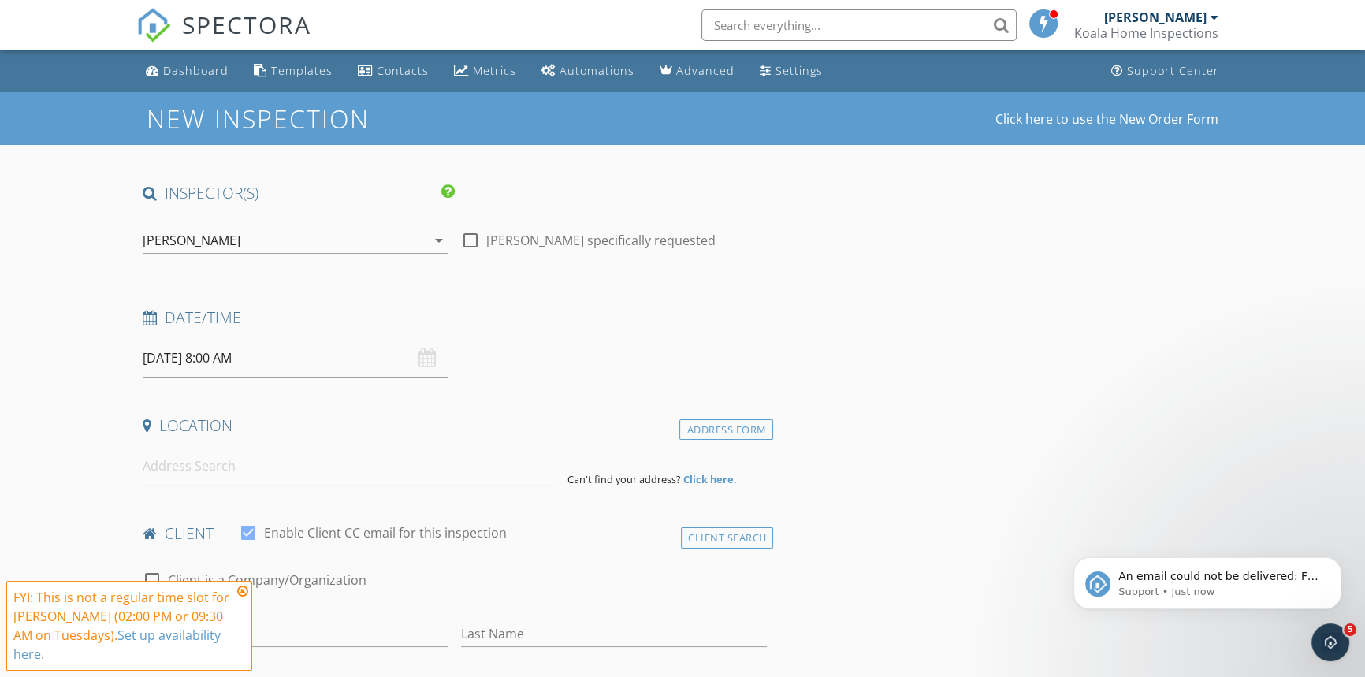
click at [242, 597] on icon at bounding box center [242, 591] width 11 height 13
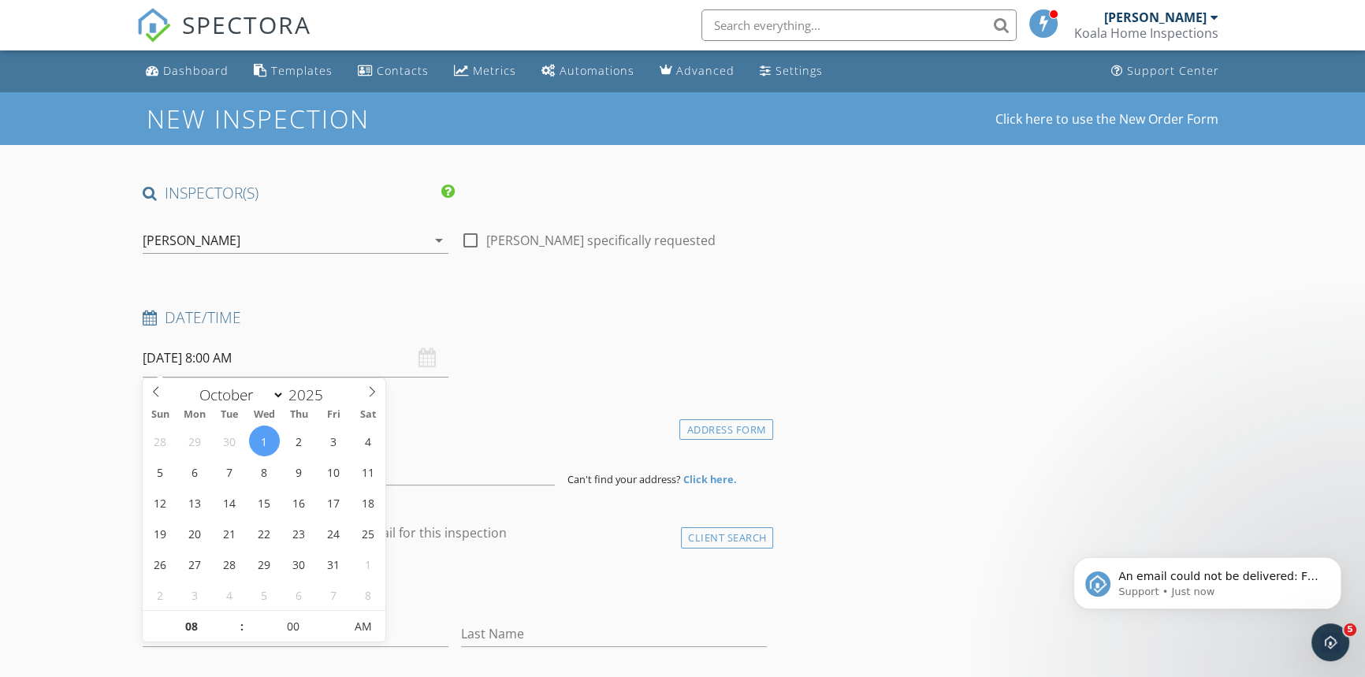
click at [286, 352] on input "[DATE] 8:00 AM" at bounding box center [296, 358] width 306 height 39
type input "09"
type input "[DATE] 9:00 AM"
click at [231, 616] on span at bounding box center [234, 619] width 11 height 16
type input "10"
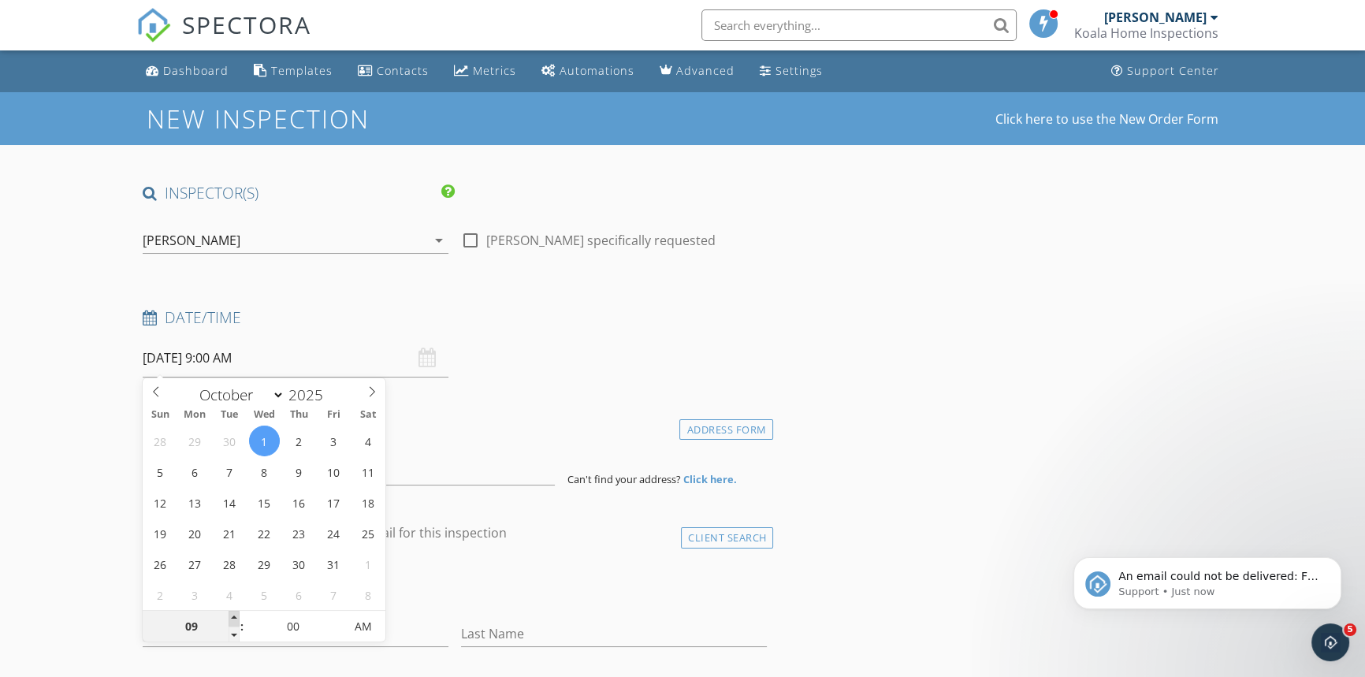
type input "[DATE] 10:00 AM"
click at [231, 616] on span at bounding box center [234, 619] width 11 height 16
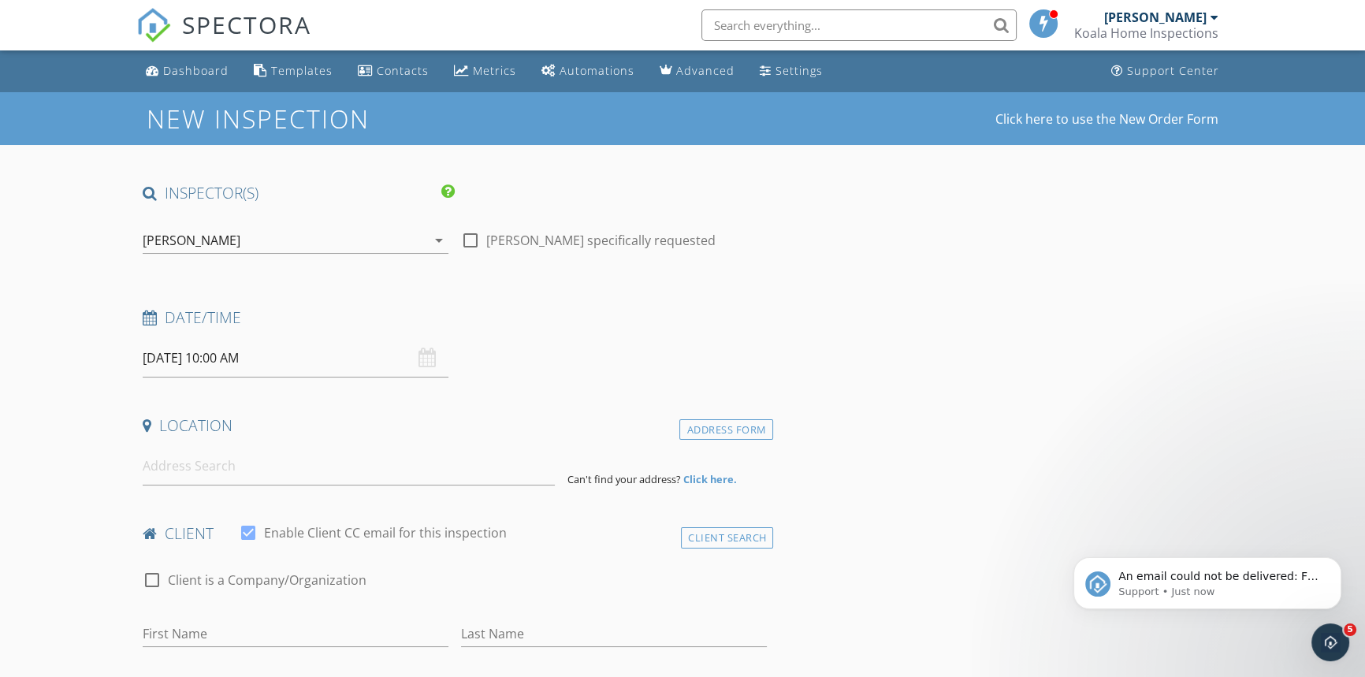
click at [221, 464] on input at bounding box center [349, 466] width 412 height 39
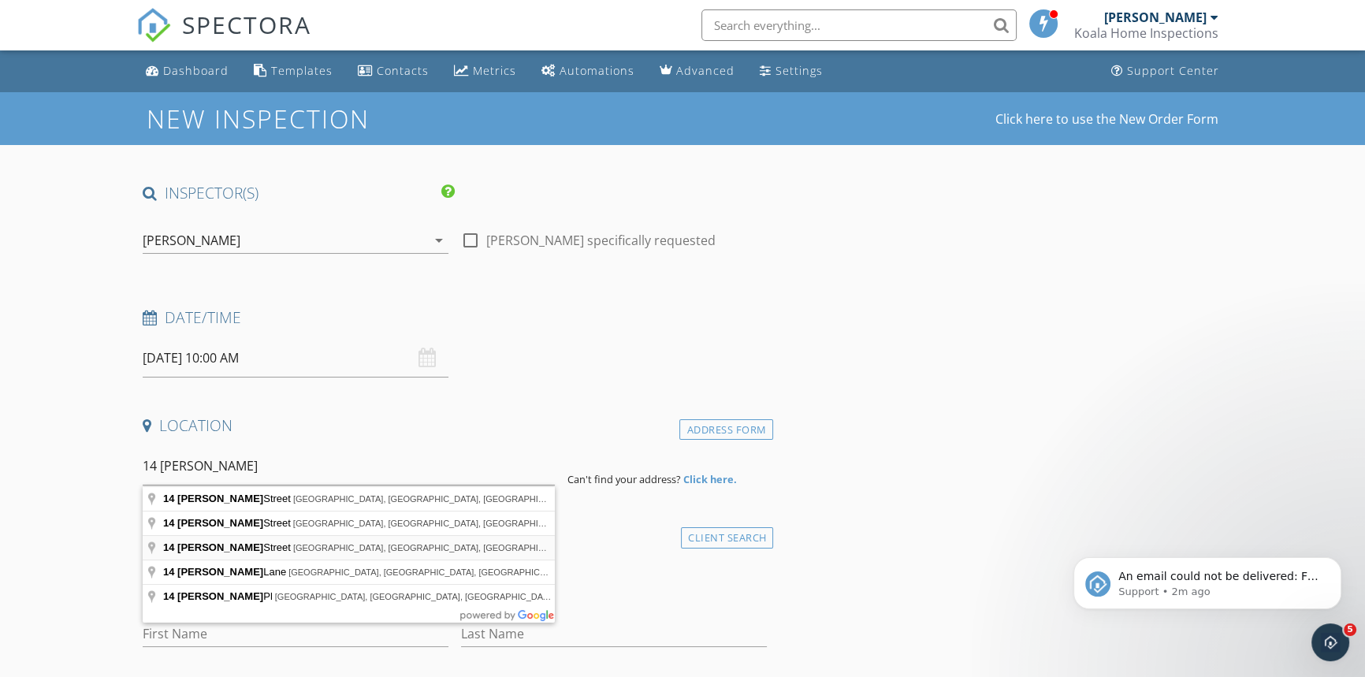
type input "[STREET_ADDRESS][PERSON_NAME]"
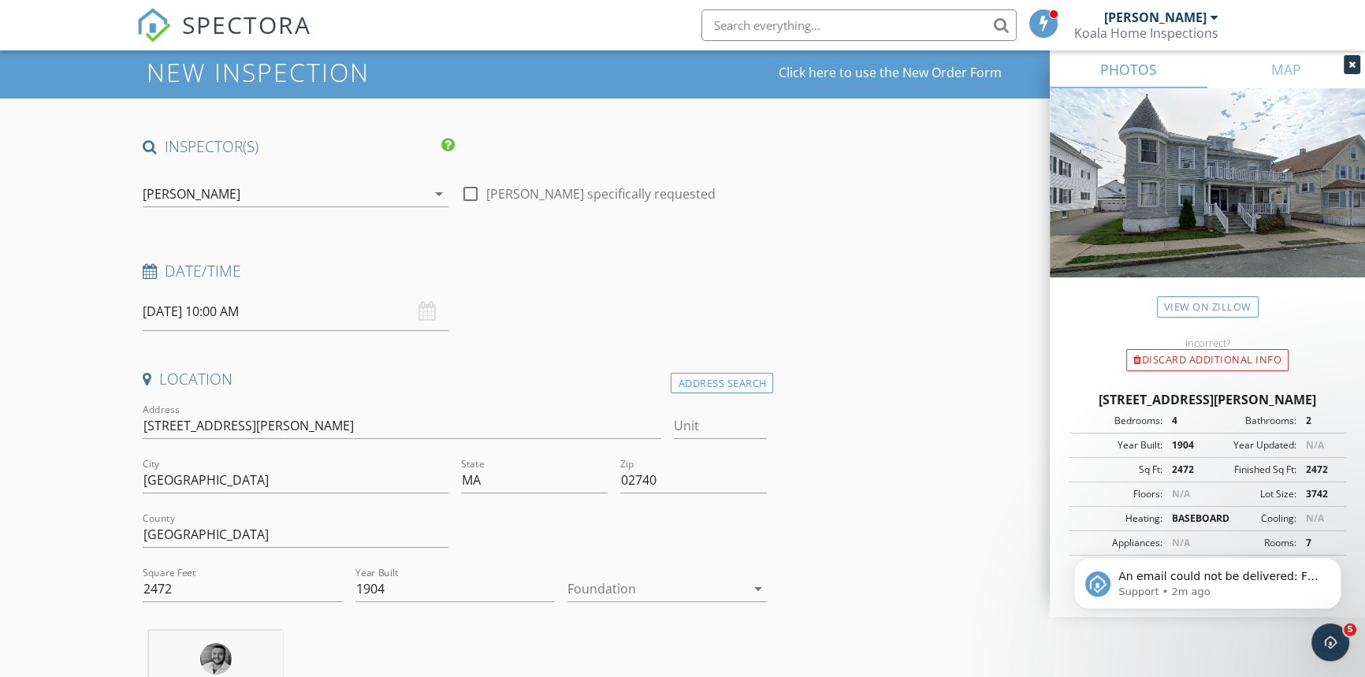
scroll to position [71, 0]
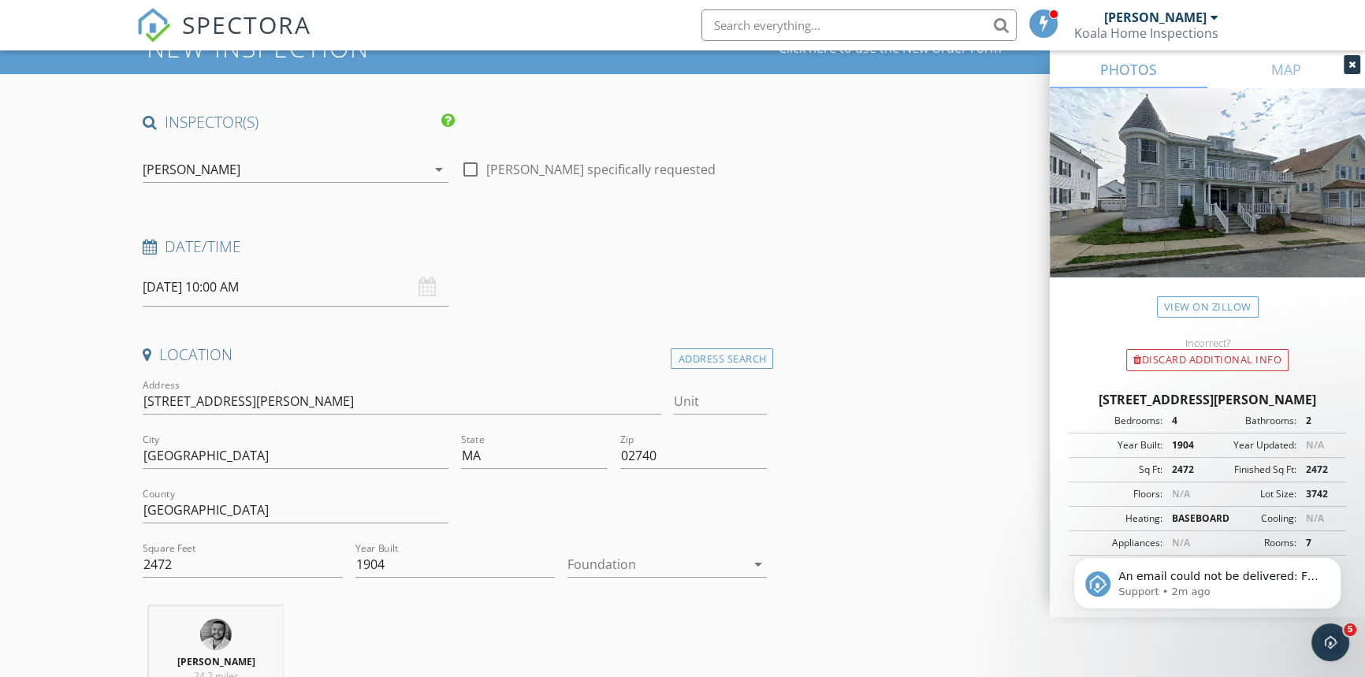
click at [611, 555] on div at bounding box center [656, 564] width 177 height 25
click at [632, 575] on div "Basement" at bounding box center [667, 573] width 174 height 19
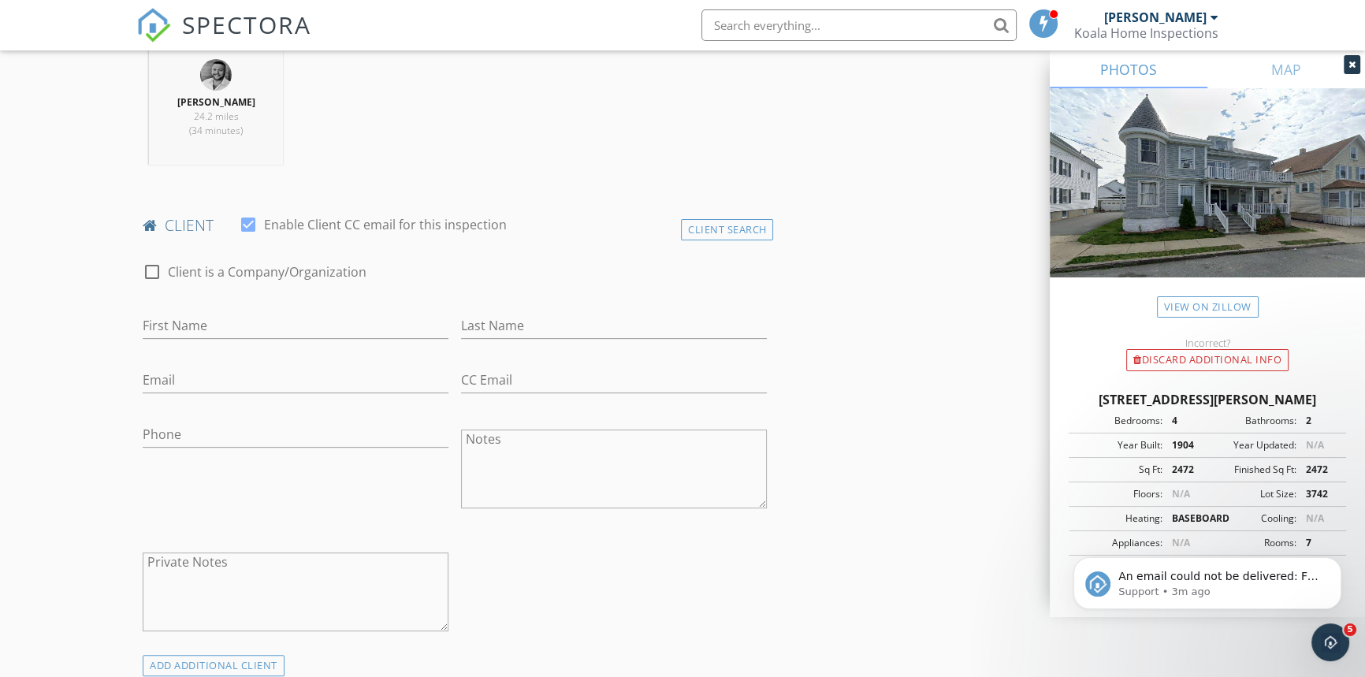
scroll to position [645, 0]
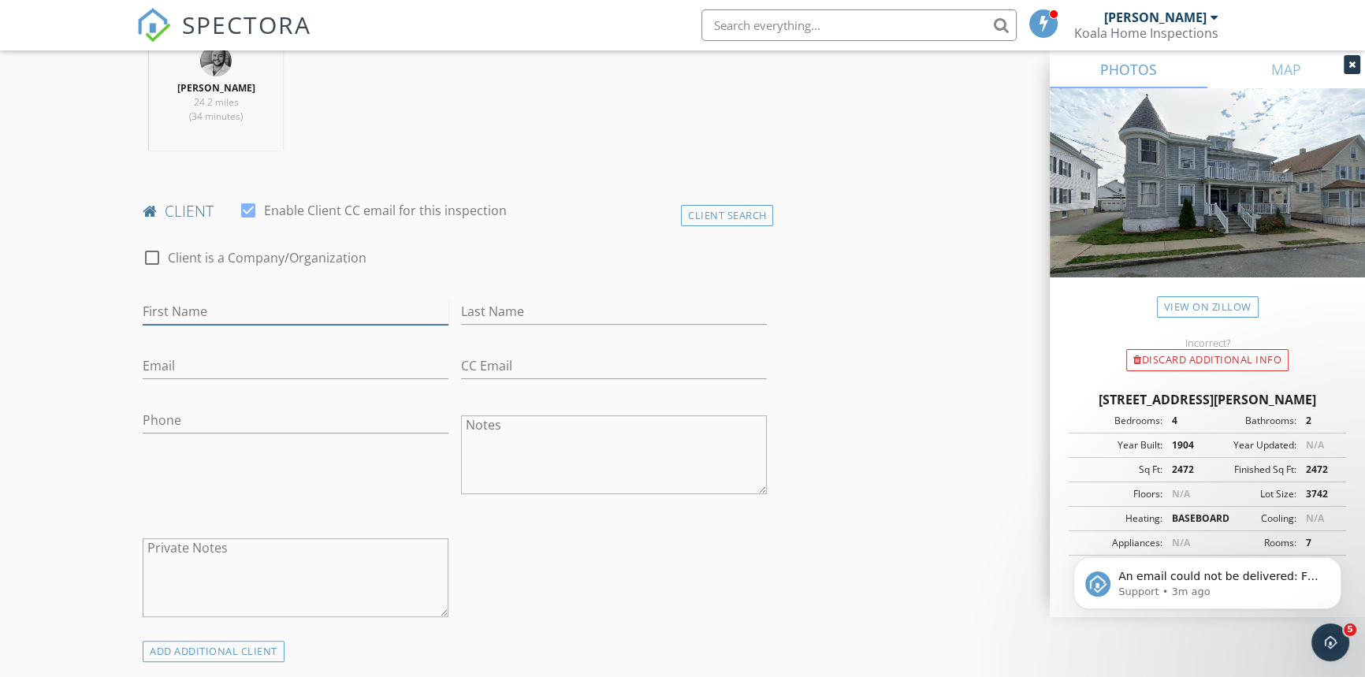
click at [196, 317] on input "First Name" at bounding box center [296, 312] width 306 height 26
click at [731, 218] on div "Client Search" at bounding box center [727, 215] width 93 height 21
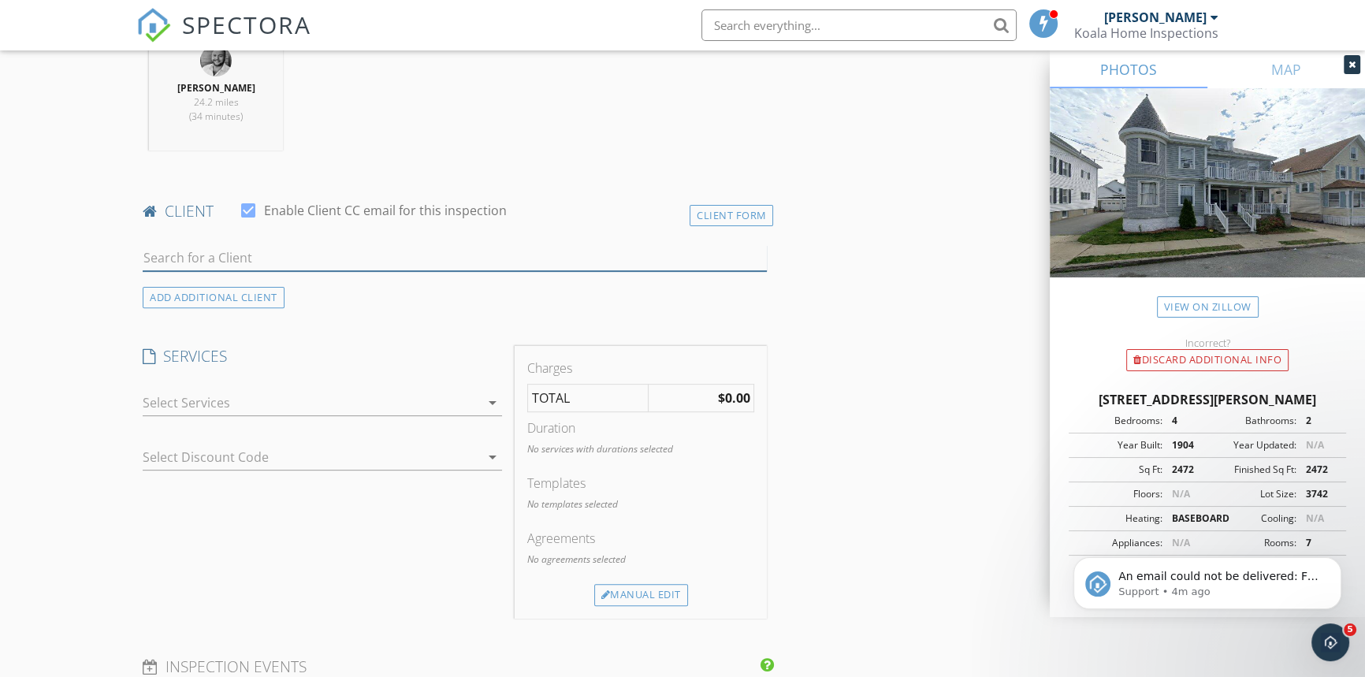
click at [342, 264] on input "text" at bounding box center [455, 258] width 624 height 26
type input "cowing"
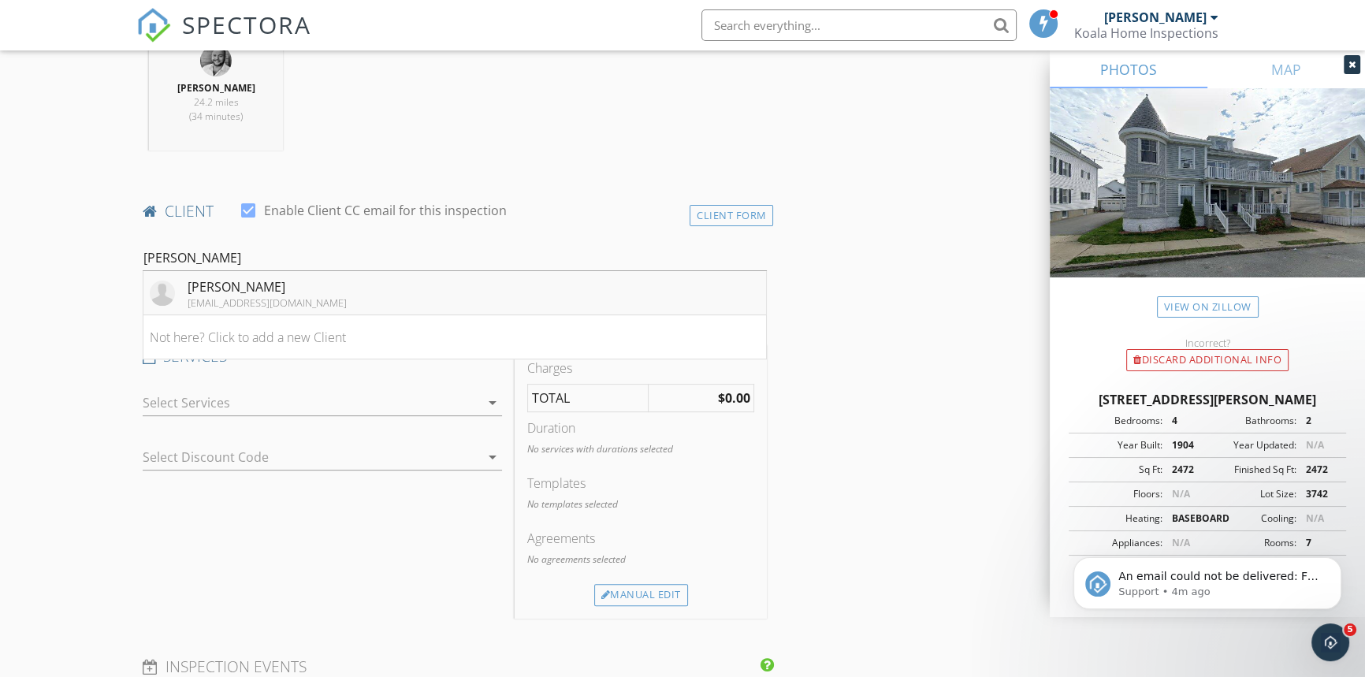
click at [291, 297] on div "[EMAIL_ADDRESS][DOMAIN_NAME]" at bounding box center [267, 302] width 159 height 13
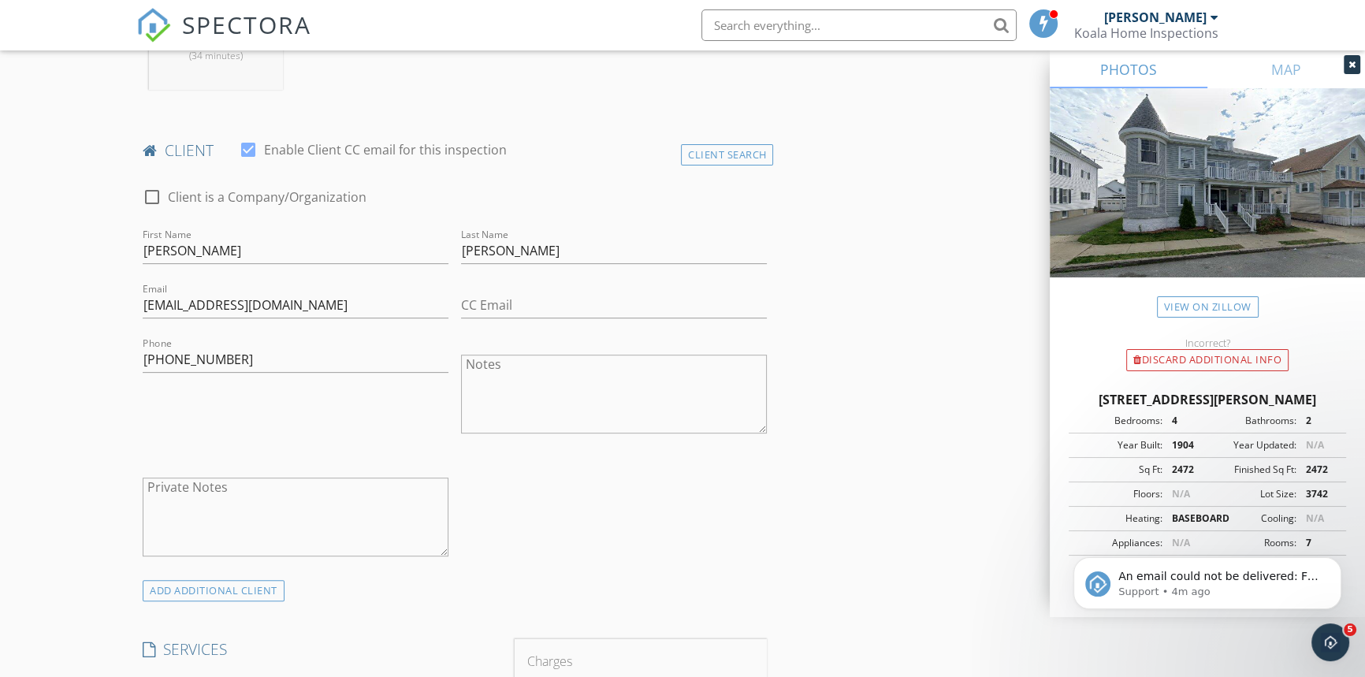
scroll to position [859, 0]
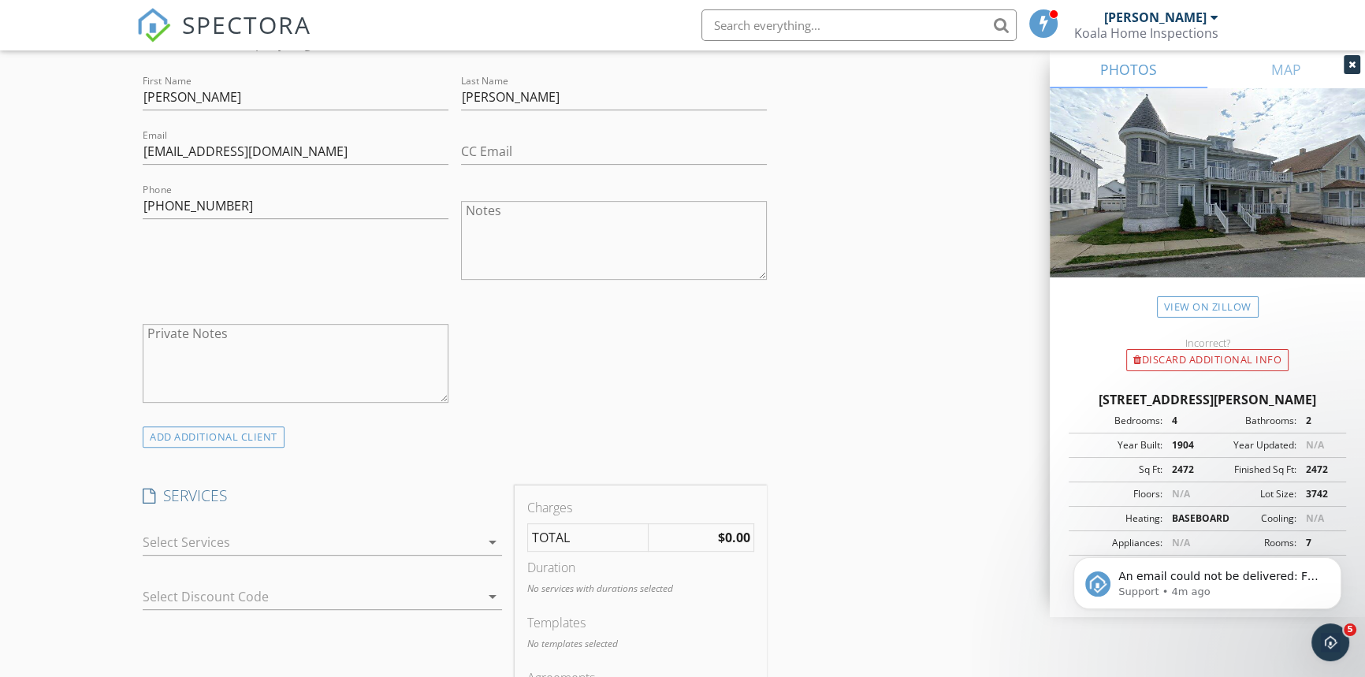
click at [196, 535] on div at bounding box center [311, 542] width 337 height 25
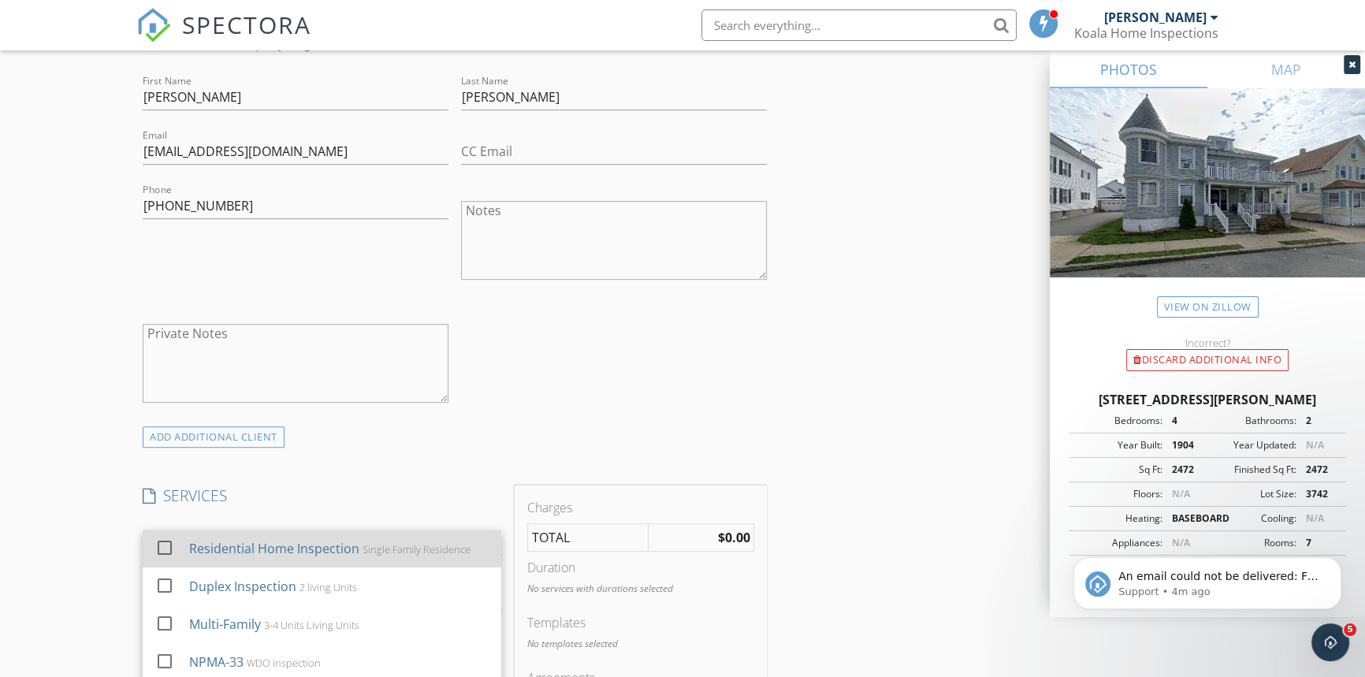
click at [242, 543] on div "Residential Home Inspection" at bounding box center [274, 548] width 170 height 19
checkbox input "true"
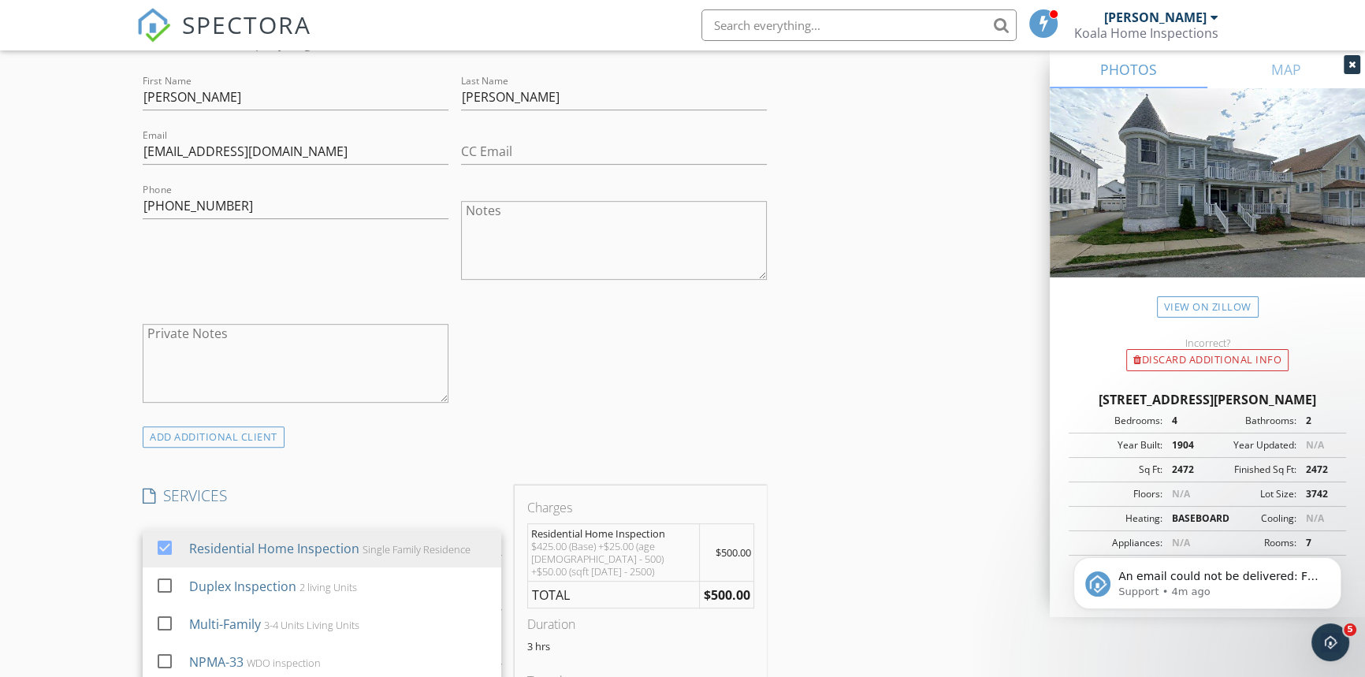
click at [47, 486] on div "New Inspection Click here to use the New Order Form INSPECTOR(S) check_box Ryan…" at bounding box center [682, 669] width 1365 height 2872
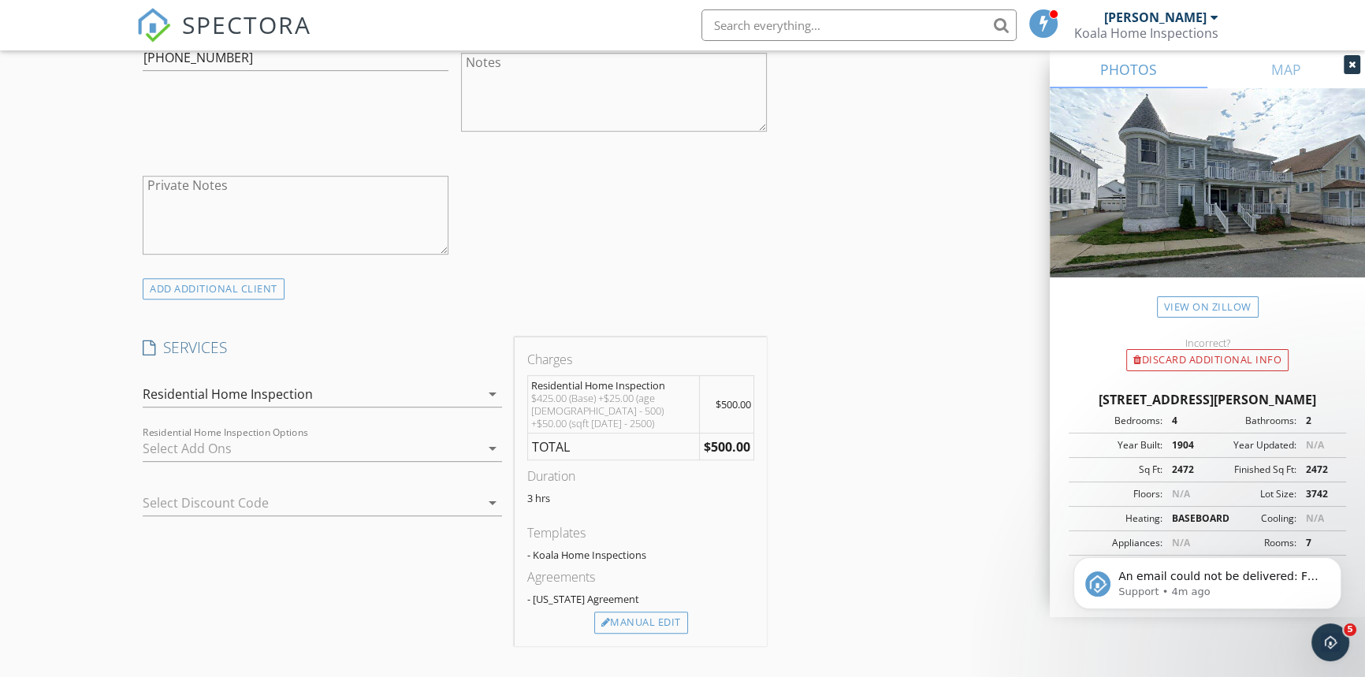
scroll to position [1074, 0]
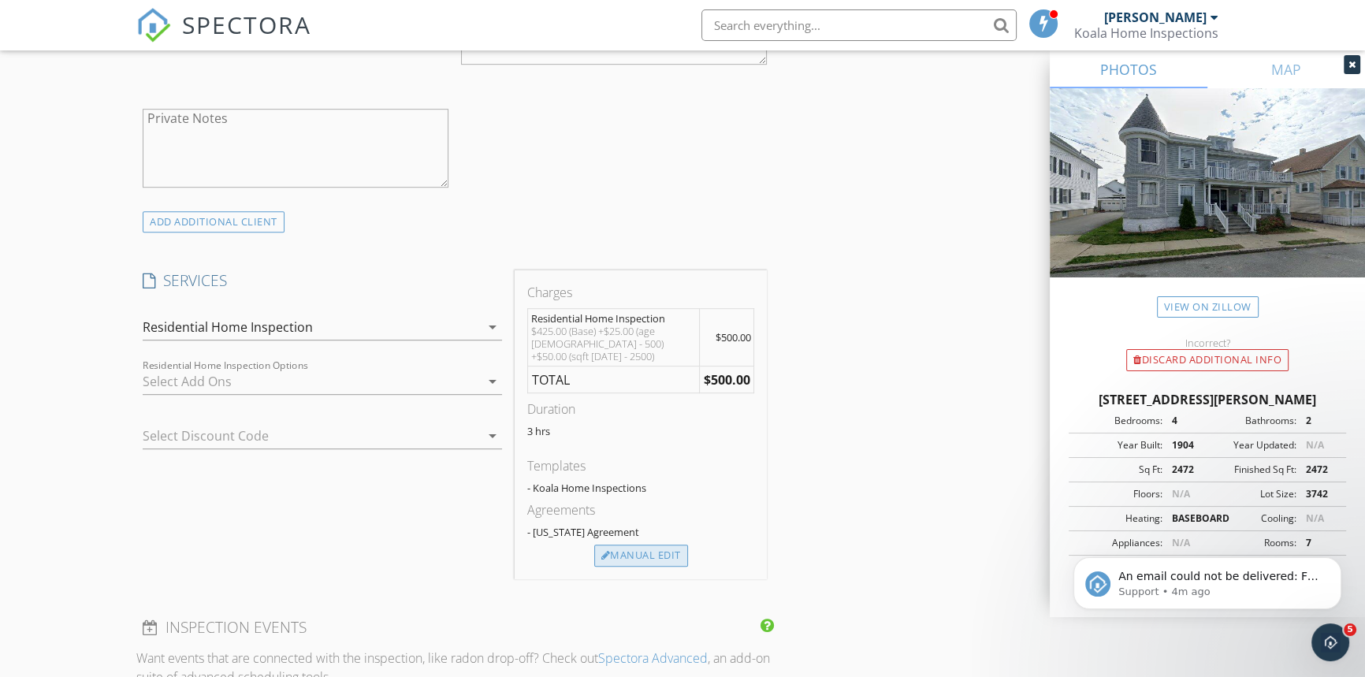
click at [634, 545] on div "Manual Edit" at bounding box center [641, 556] width 94 height 22
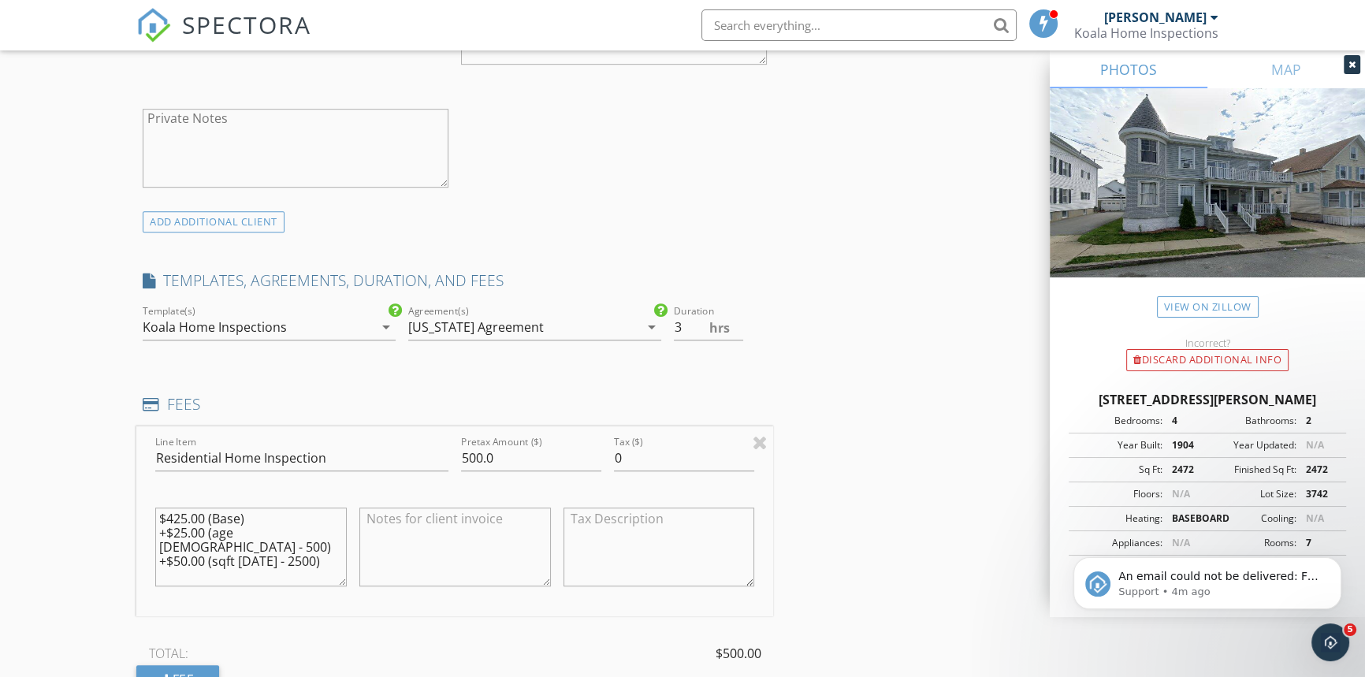
click at [445, 326] on div "Rhode Island Agreement" at bounding box center [476, 327] width 136 height 14
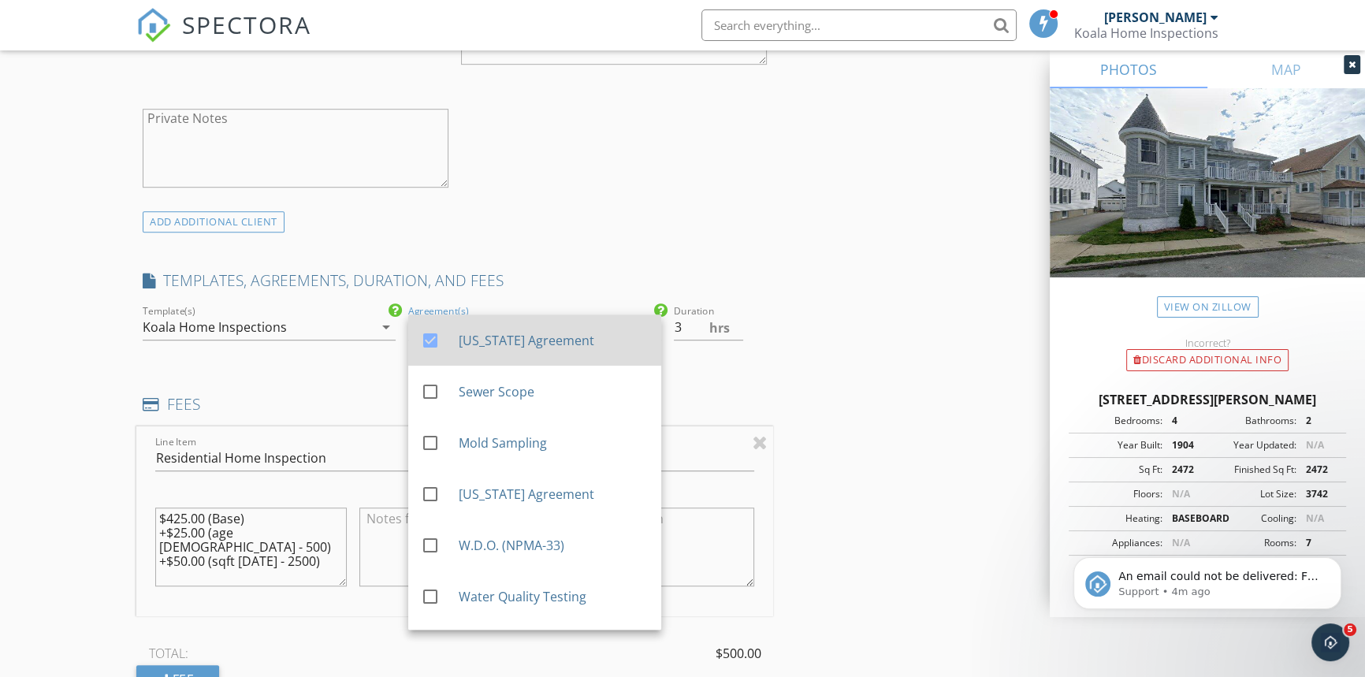
click at [460, 341] on div "Rhode Island Agreement" at bounding box center [554, 340] width 190 height 19
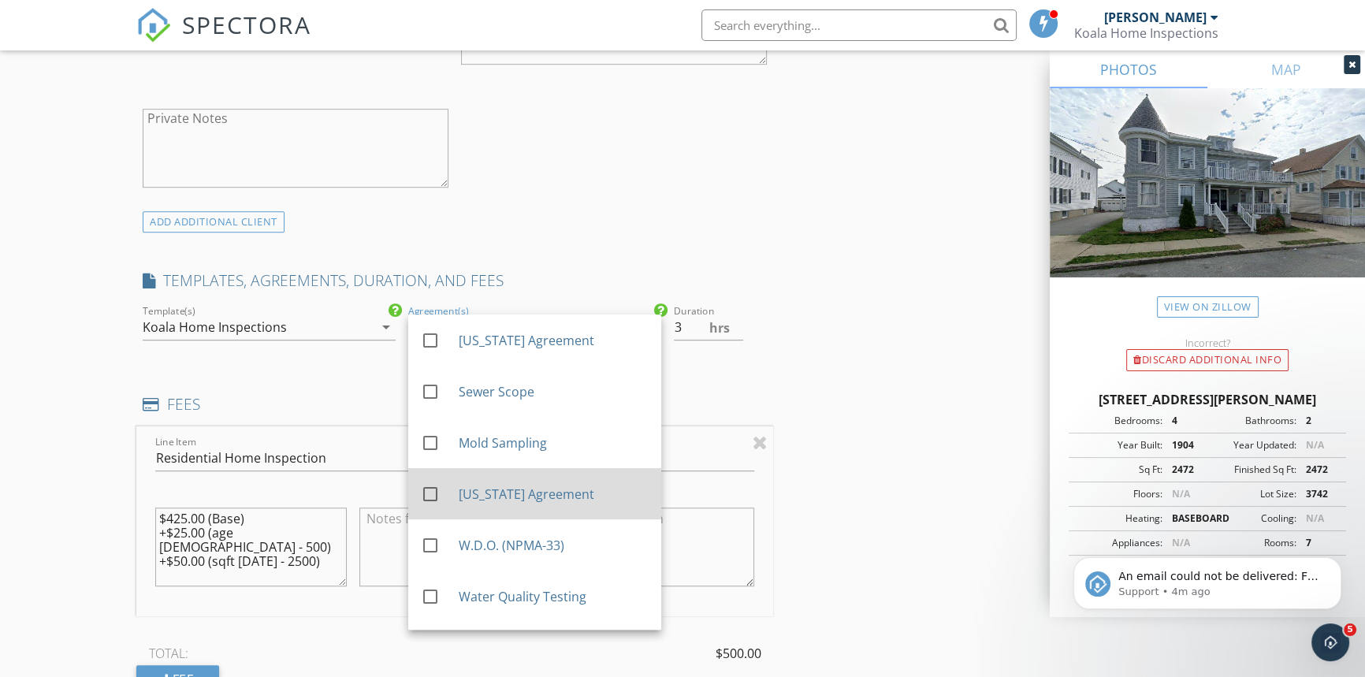
click at [491, 497] on div "Massachusetts Agreement" at bounding box center [554, 494] width 190 height 19
drag, startPoint x: 102, startPoint y: 587, endPoint x: 110, endPoint y: 585, distance: 8.2
click at [109, 585] on div "New Inspection Click here to use the New Order Form INSPECTOR(S) check_box Ryan…" at bounding box center [682, 522] width 1365 height 3009
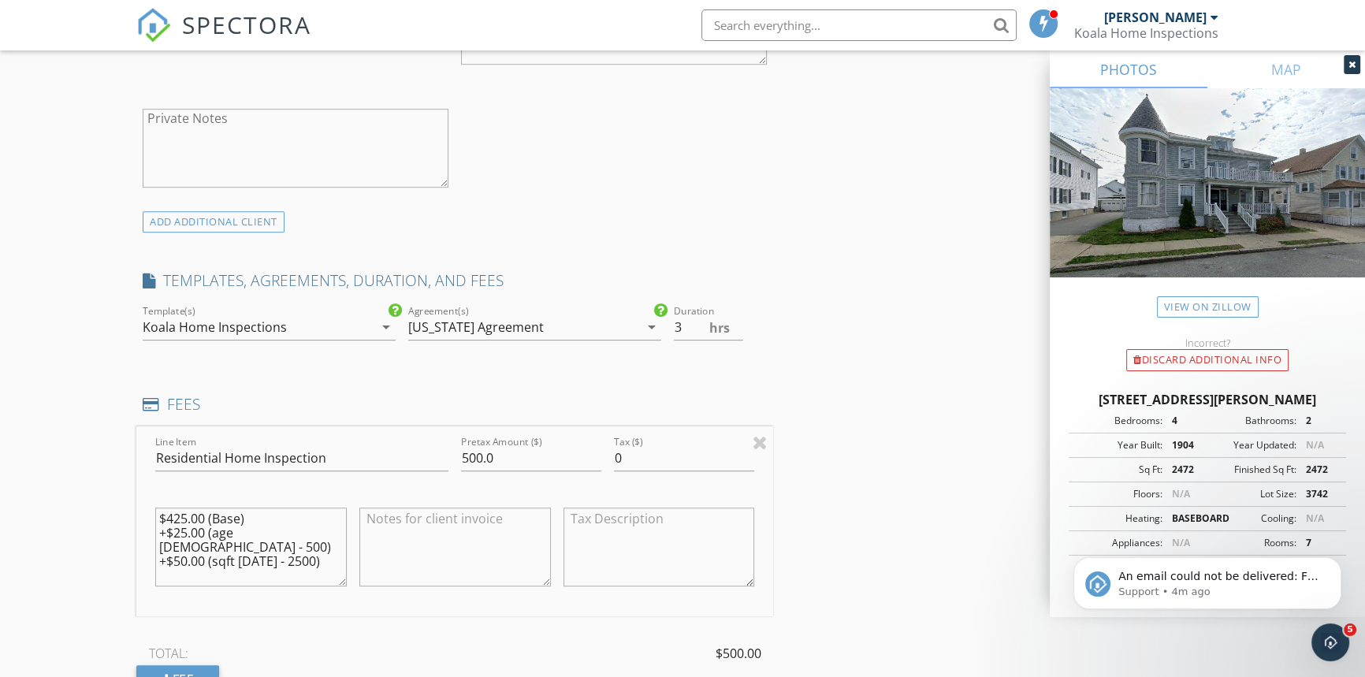
click at [179, 516] on textarea "$425.00 (Base) +$25.00 (age 50 - 500) +$50.00 (sqft 1501 - 2500)" at bounding box center [251, 547] width 192 height 79
type textarea "$475.00 (Base) +$25.00 (age [DEMOGRAPHIC_DATA] - 500) +$50.00 (sqft [DATE] - 25…"
click at [476, 456] on input "500.0" at bounding box center [531, 458] width 140 height 26
type input "550.0"
click at [858, 488] on div "INSPECTOR(S) check_box Ryan Colby PRIMARY Ryan Colby arrow_drop_down check_box_…" at bounding box center [682, 548] width 1092 height 2879
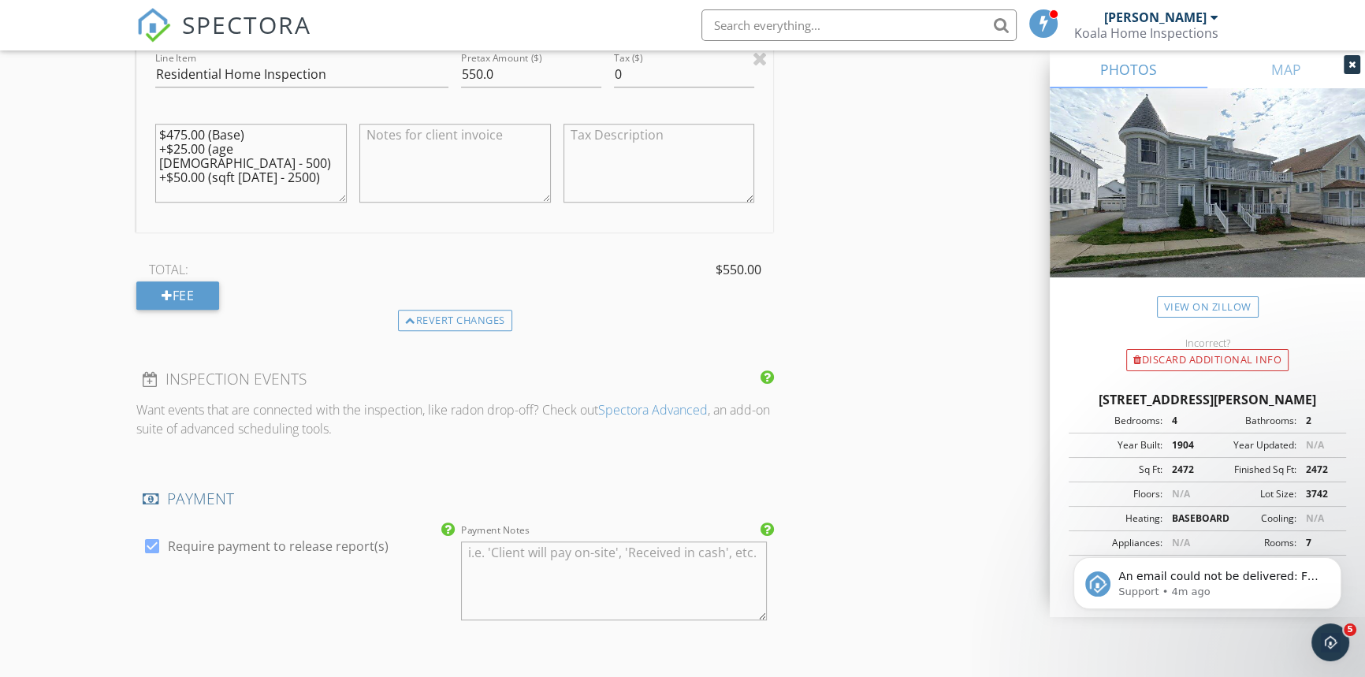
scroll to position [1647, 0]
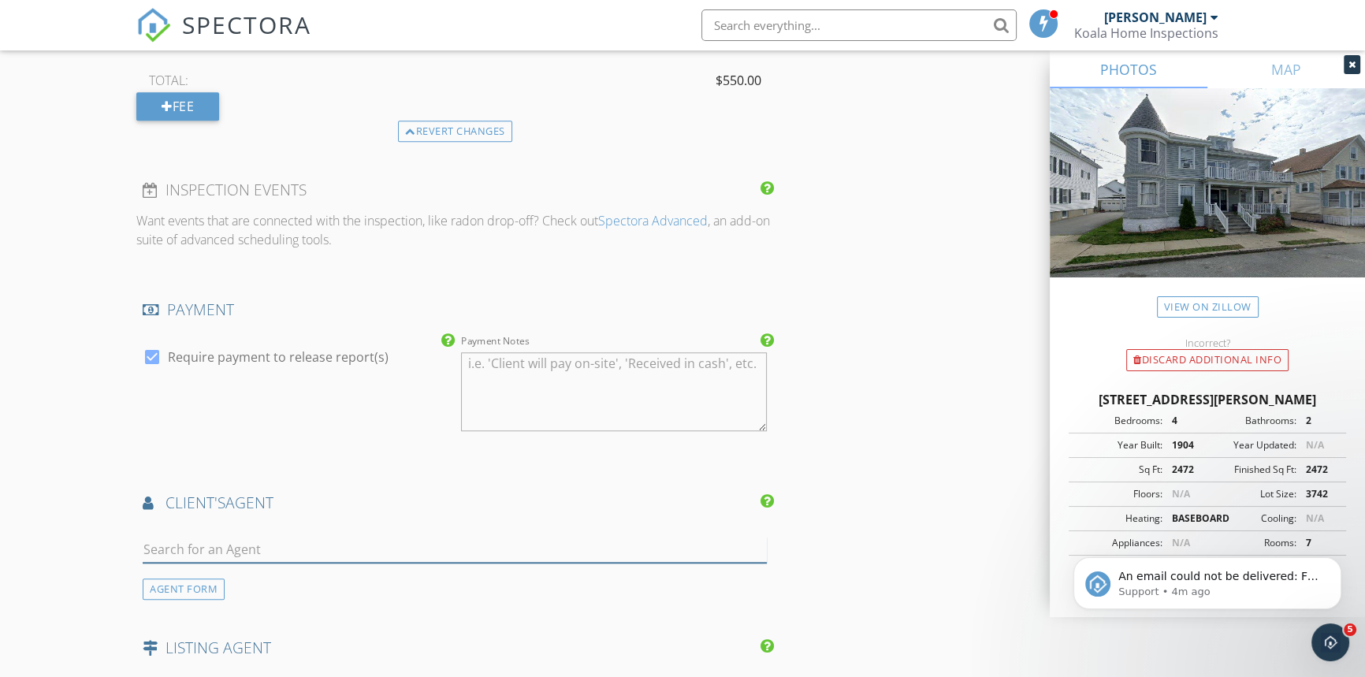
click at [236, 548] on input "text" at bounding box center [455, 550] width 624 height 26
type input "bessy"
click at [273, 581] on li "Bessy Rivas Remax Vantage" at bounding box center [454, 585] width 623 height 44
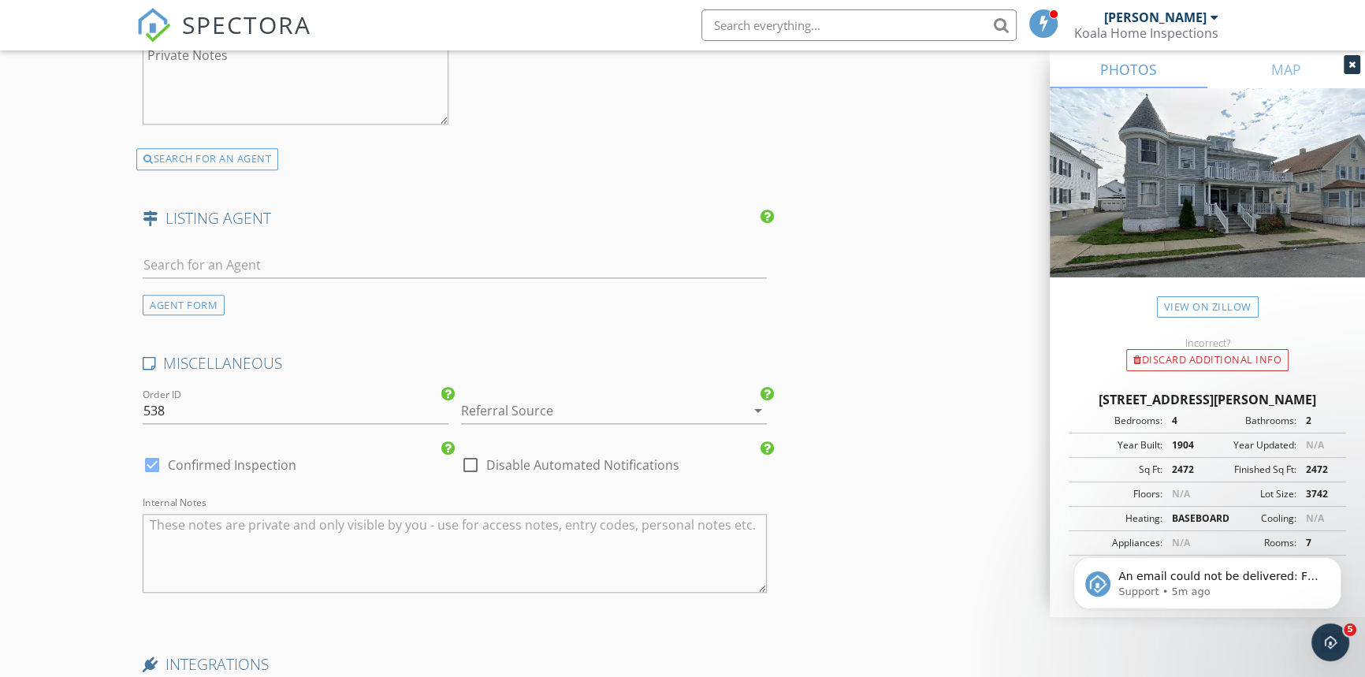
scroll to position [2778, 0]
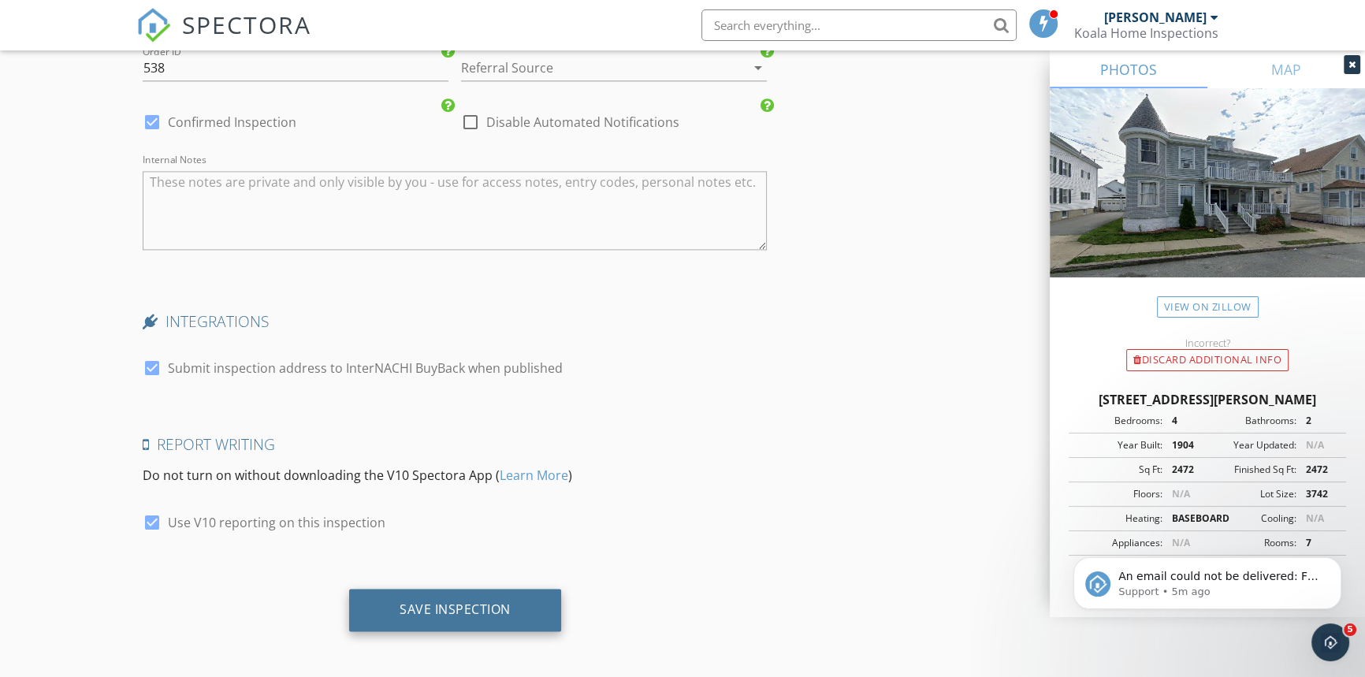
click at [497, 610] on div "Save Inspection" at bounding box center [455, 609] width 111 height 16
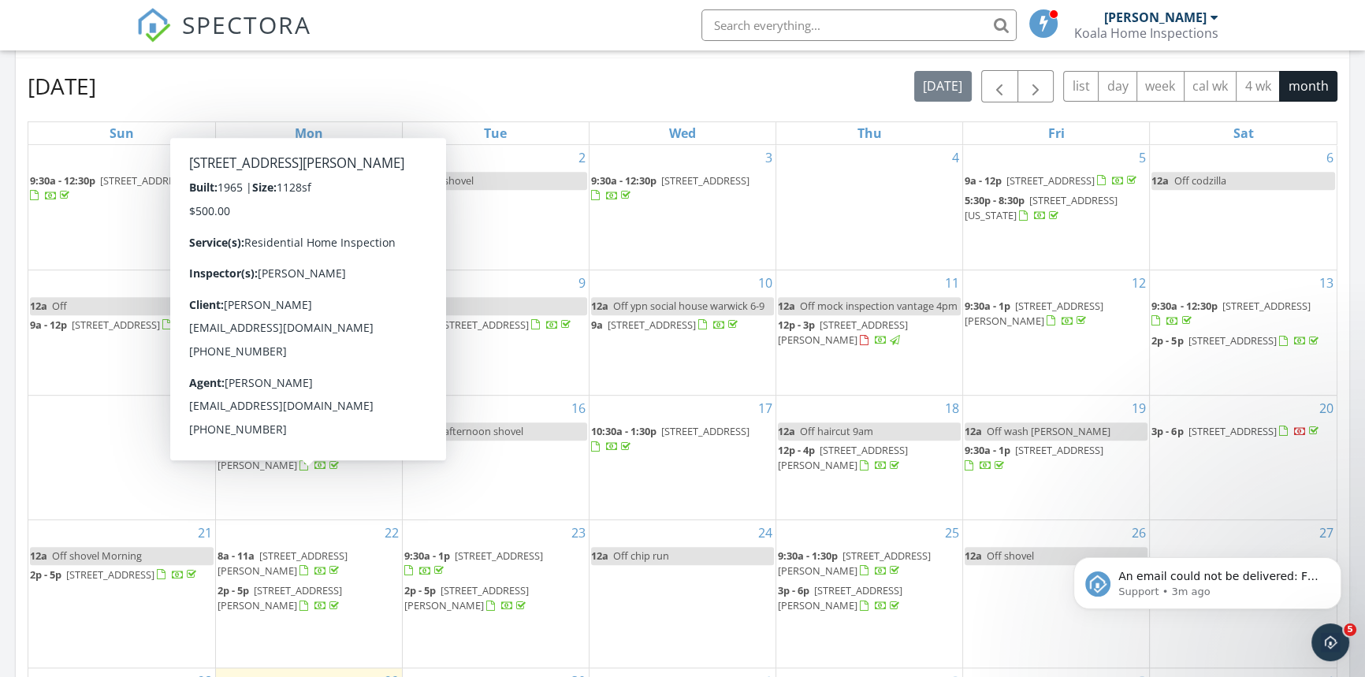
click at [342, 472] on span "1350 Phillips Rd, New Bedford 02745" at bounding box center [280, 457] width 125 height 29
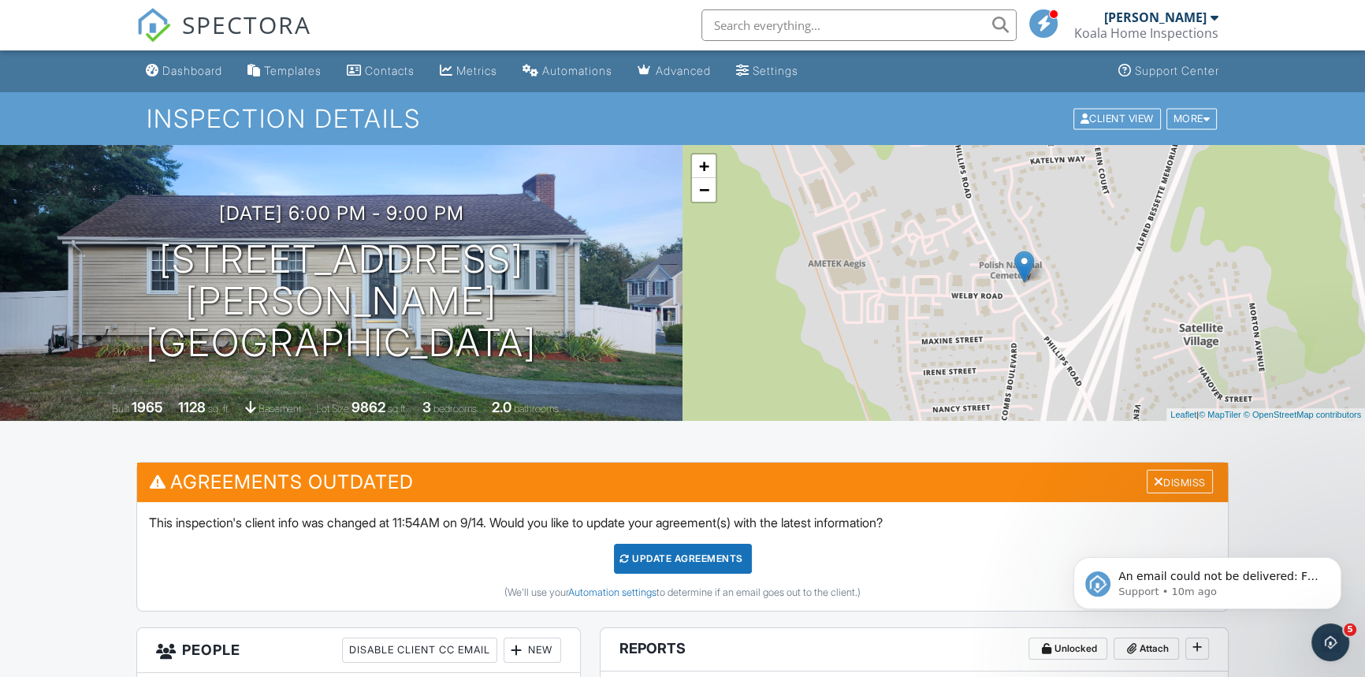
click at [214, 50] on div "SPECTORA" at bounding box center [223, 25] width 175 height 50
click at [214, 76] on div "Dashboard" at bounding box center [192, 70] width 60 height 13
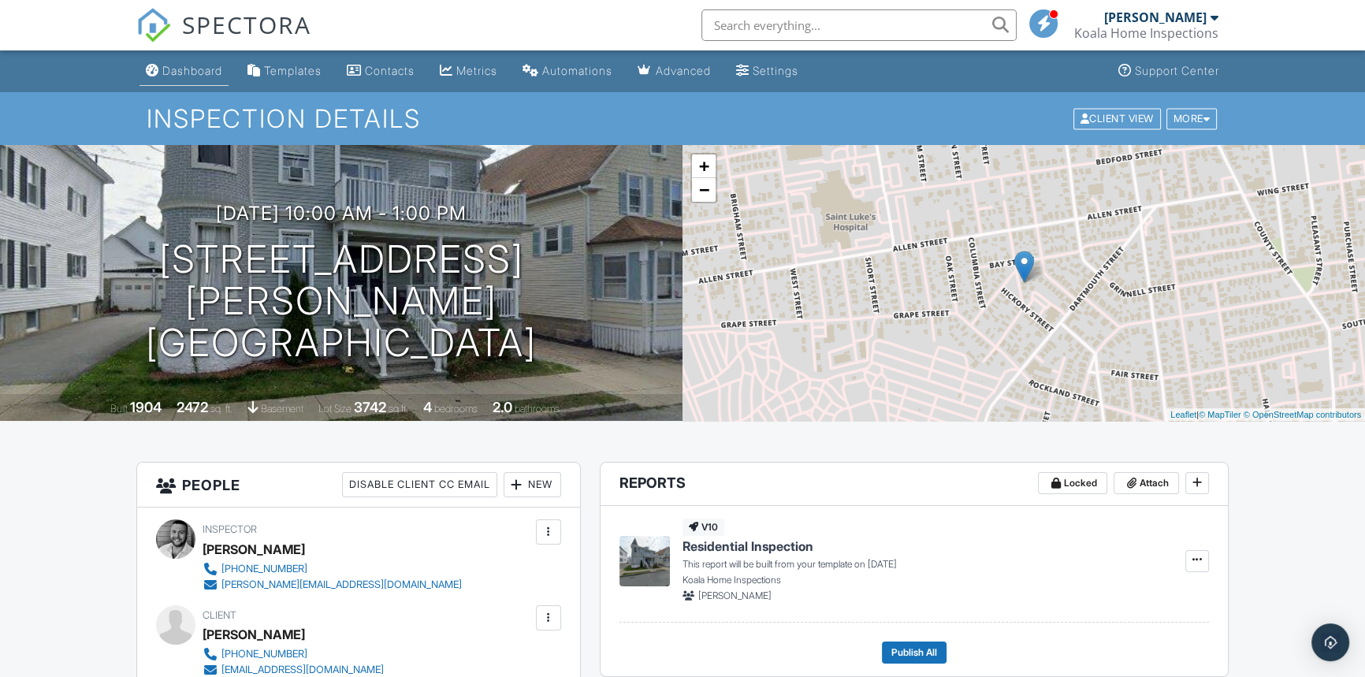
click at [171, 64] on div "Dashboard" at bounding box center [192, 70] width 60 height 13
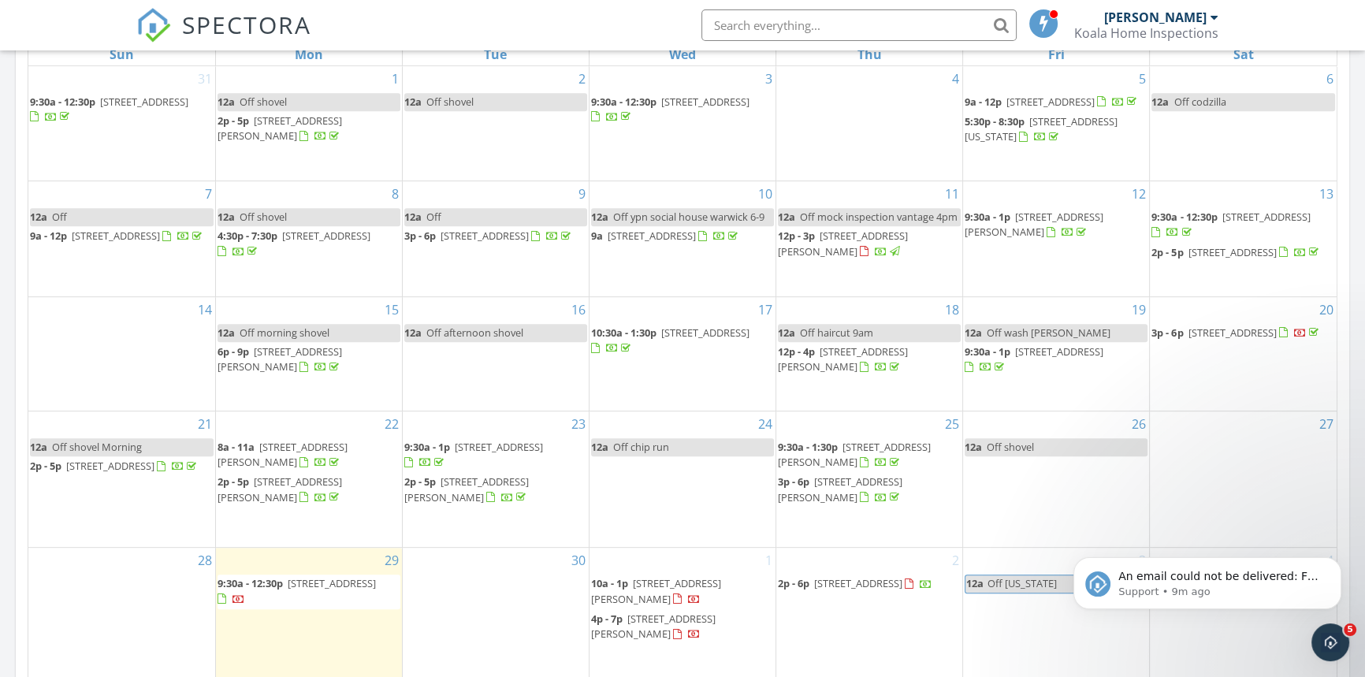
scroll to position [1003, 0]
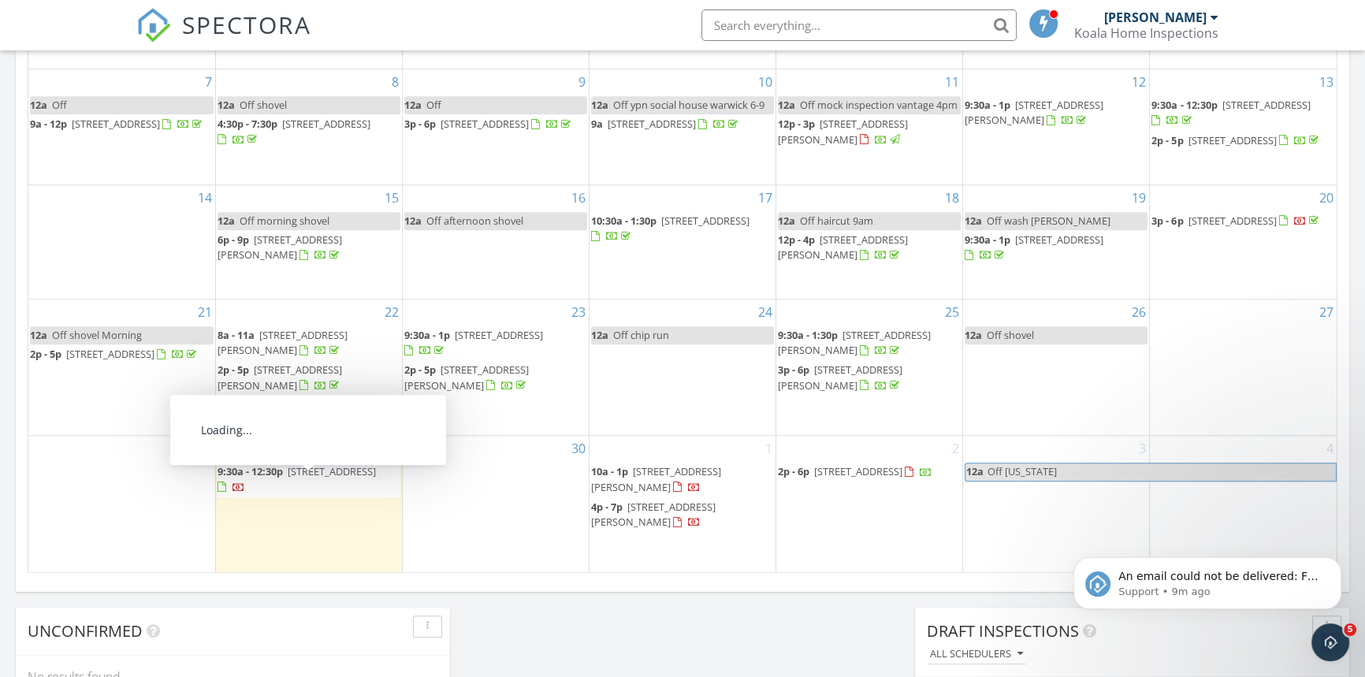
click at [332, 478] on span "[STREET_ADDRESS]" at bounding box center [332, 471] width 88 height 14
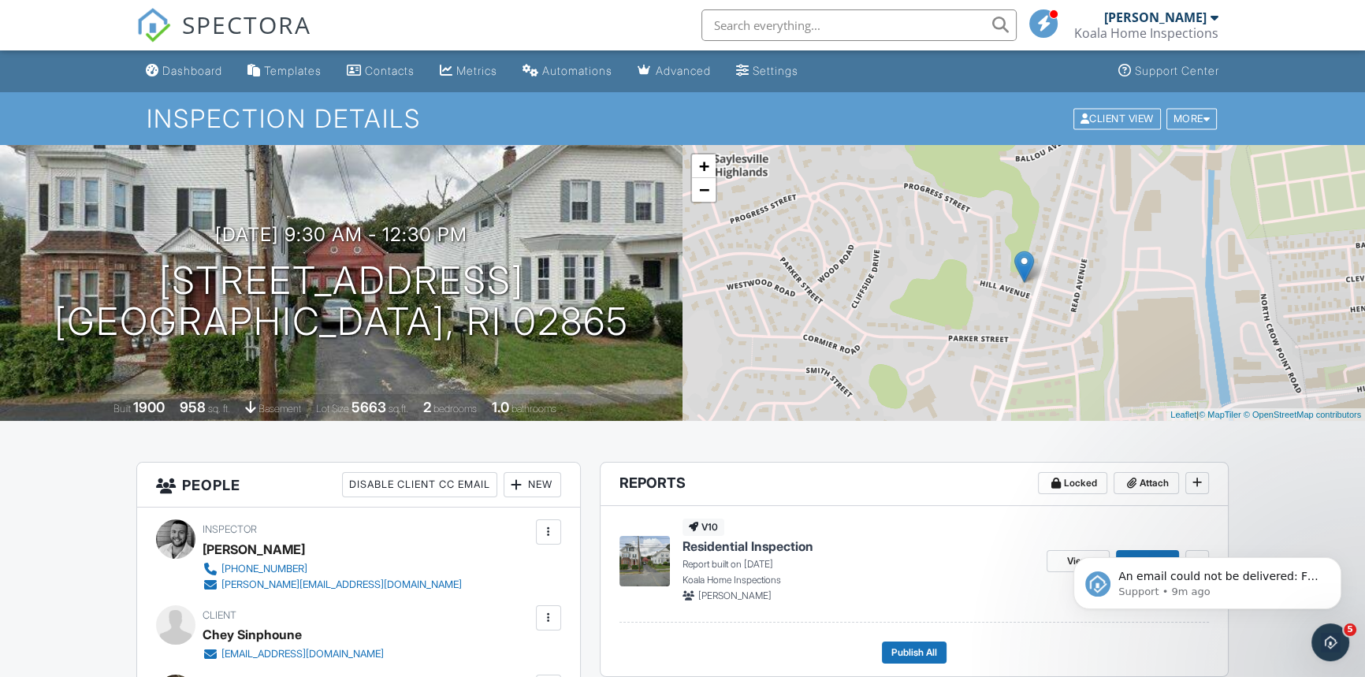
click at [782, 541] on span "Residential Inspection" at bounding box center [748, 546] width 131 height 17
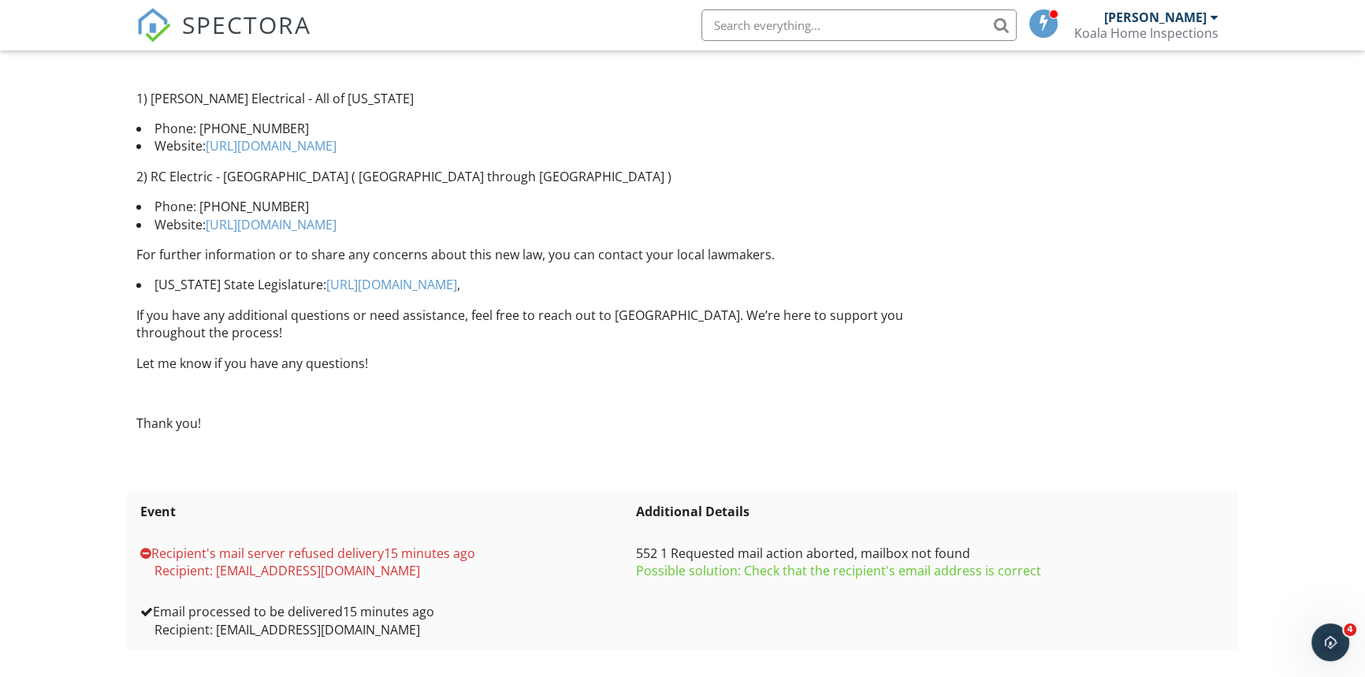
scroll to position [722, 0]
